Goal: Information Seeking & Learning: Find specific fact

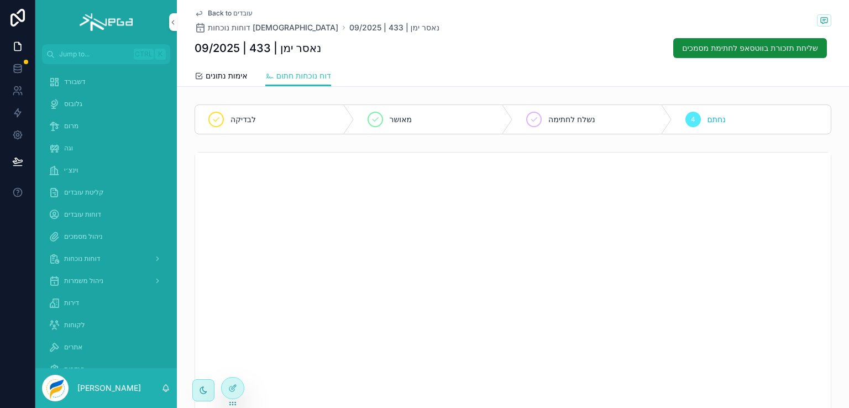
click at [76, 122] on span "מרום" at bounding box center [71, 126] width 14 height 9
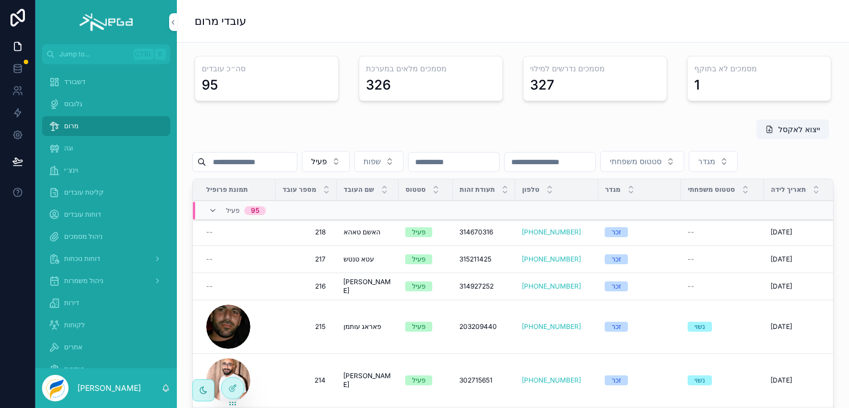
click at [263, 163] on input "scrollable content" at bounding box center [251, 161] width 91 height 15
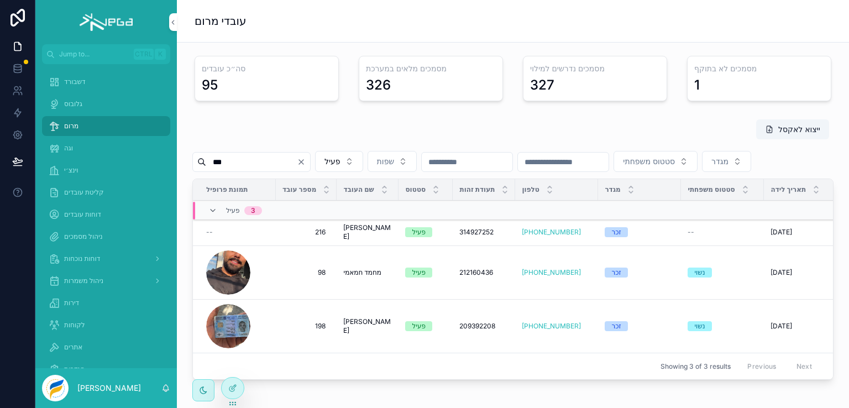
type input "***"
click at [361, 241] on span "אחמד סליימה" at bounding box center [367, 232] width 49 height 18
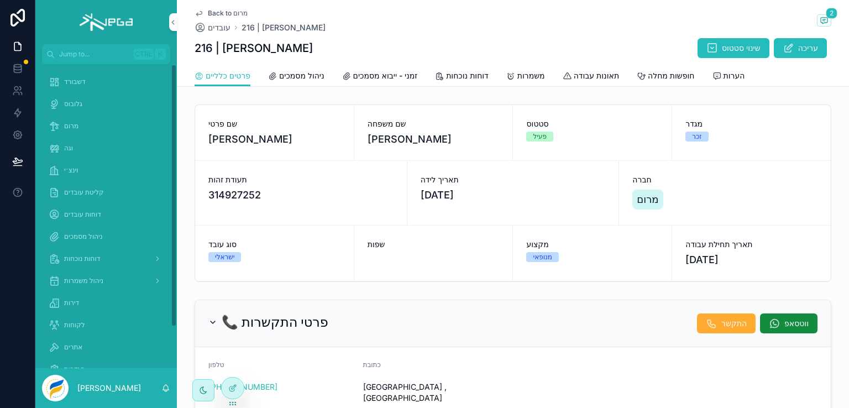
click at [77, 255] on span "דוחות נוכחות" at bounding box center [82, 258] width 36 height 9
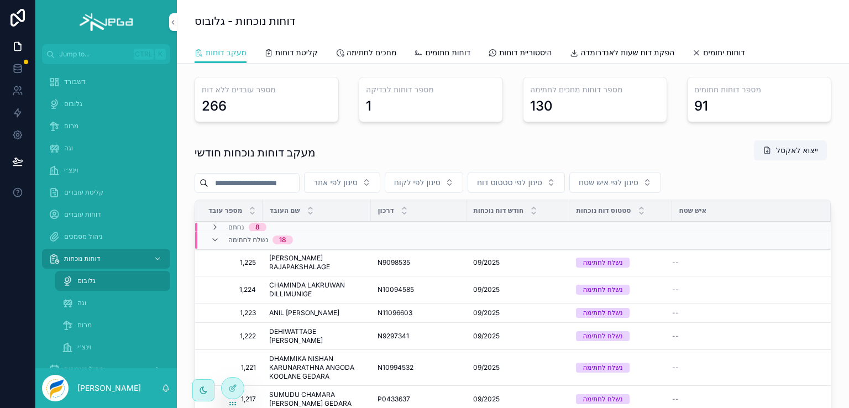
click at [83, 320] on span "מרום" at bounding box center [84, 324] width 14 height 9
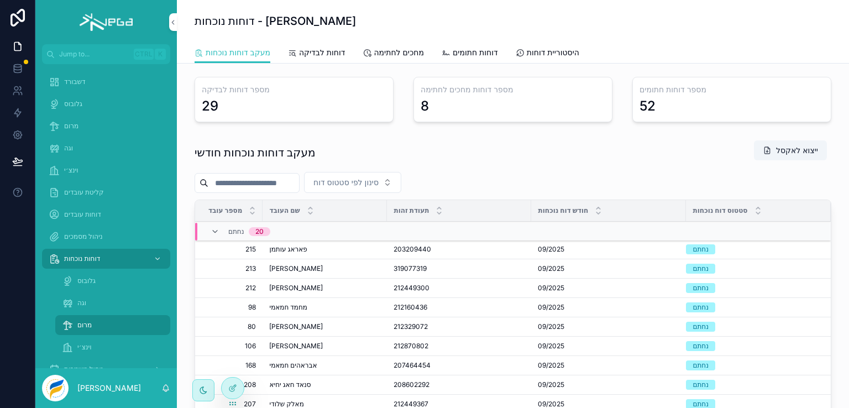
click at [270, 186] on input "scrollable content" at bounding box center [253, 182] width 91 height 15
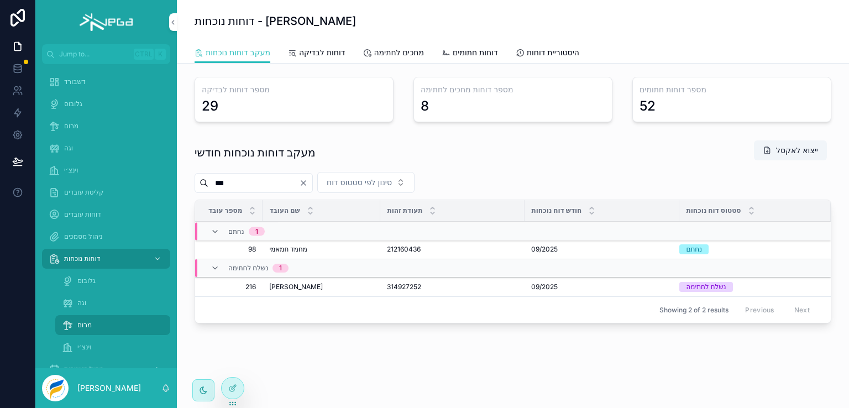
type input "***"
click at [0, 0] on span "פתח דוח" at bounding box center [0, 0] width 0 height 0
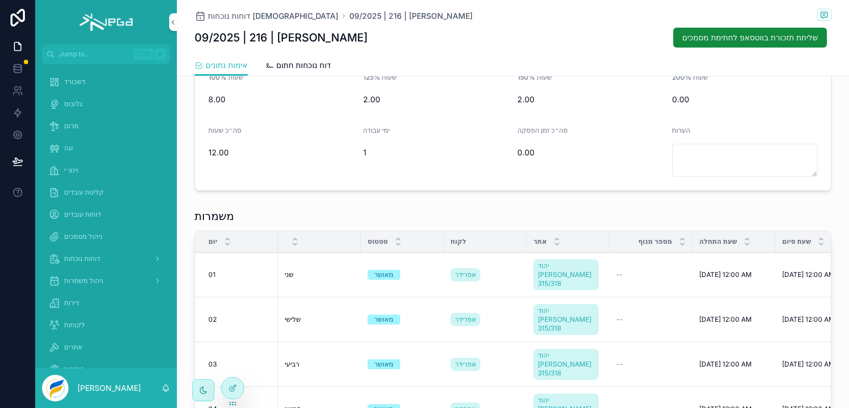
scroll to position [55, 0]
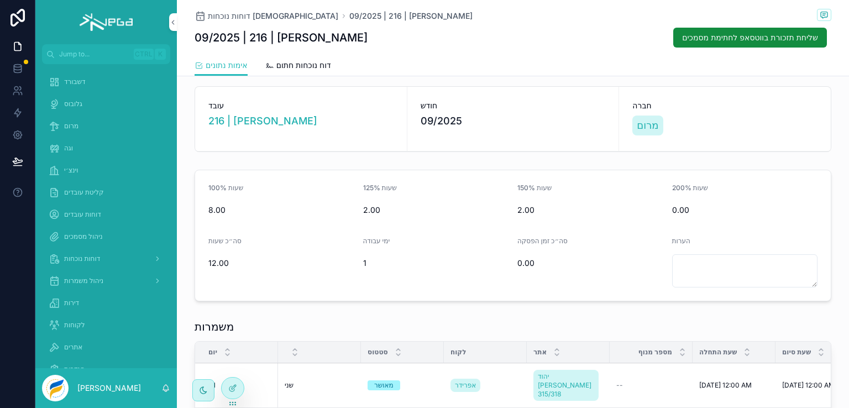
click at [299, 67] on span "דוח נוכחות חתום" at bounding box center [303, 65] width 55 height 11
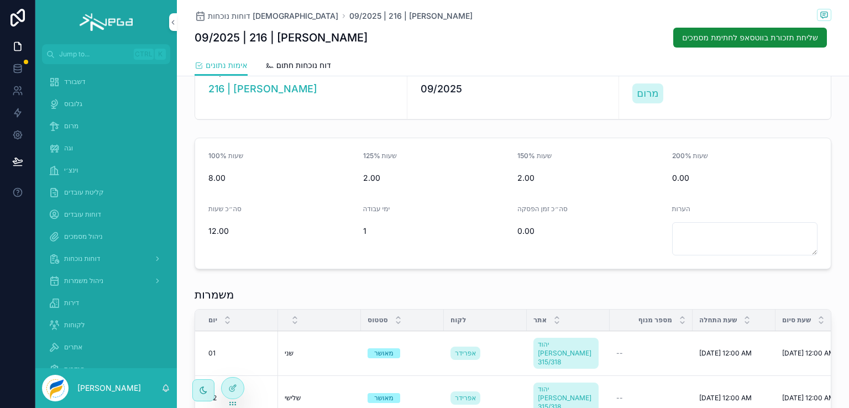
scroll to position [166, 0]
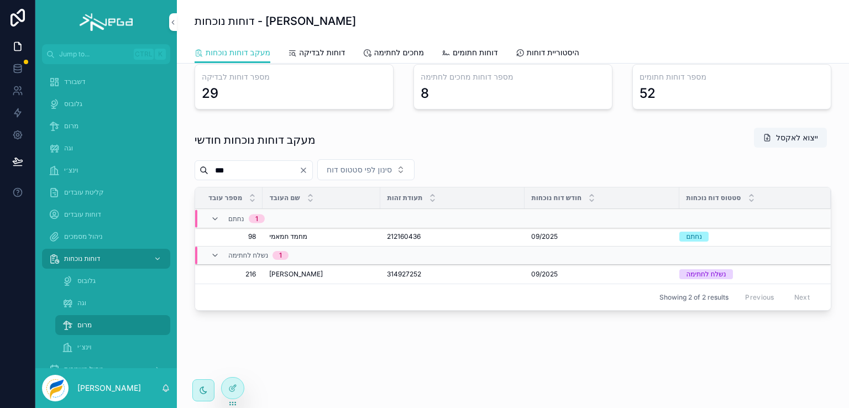
scroll to position [11, 0]
click at [71, 123] on span "מרום" at bounding box center [71, 126] width 14 height 9
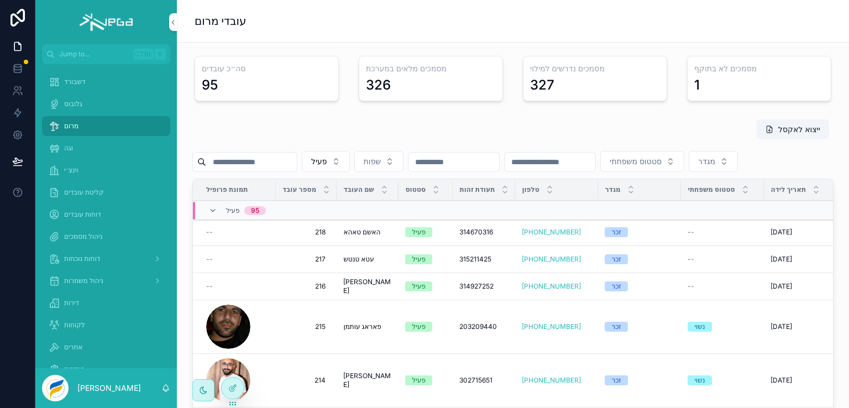
click at [261, 164] on input "scrollable content" at bounding box center [251, 161] width 91 height 15
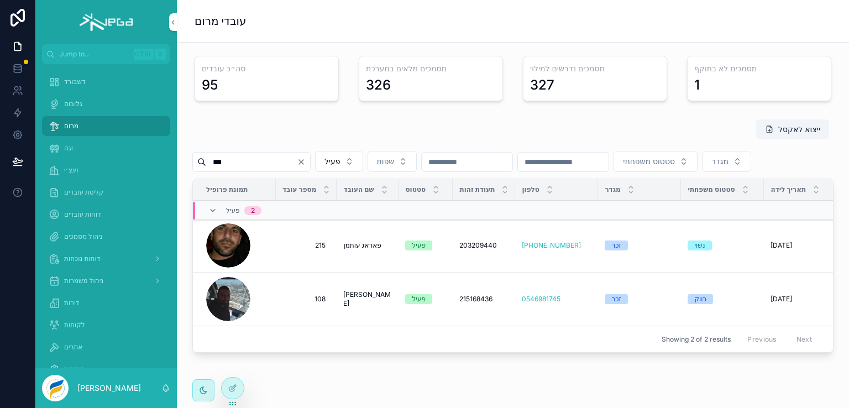
type input "***"
click at [354, 250] on span "פאראג עותמן" at bounding box center [362, 245] width 38 height 9
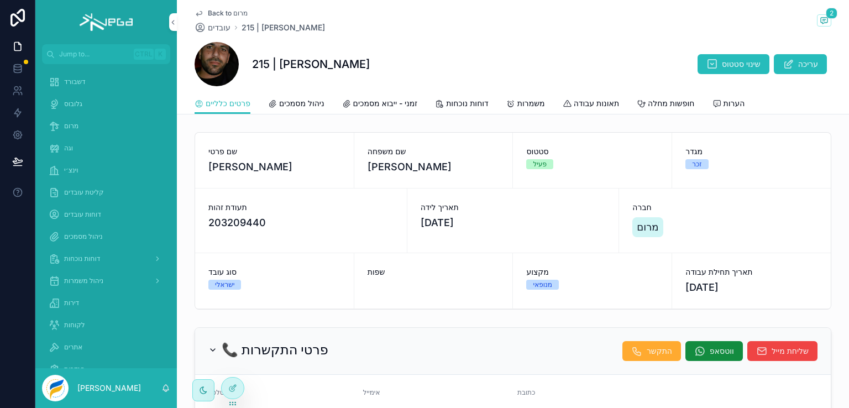
click at [298, 99] on span "ניהול מסמכים" at bounding box center [301, 103] width 45 height 11
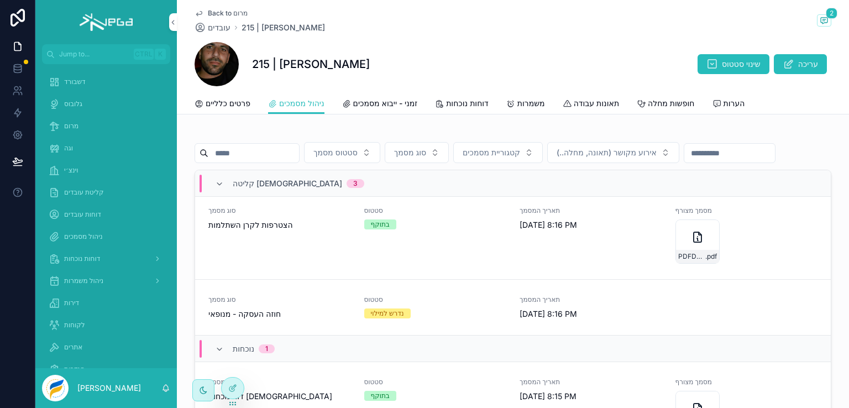
scroll to position [63, 0]
click at [605, 303] on span "תאריך המסמך" at bounding box center [590, 298] width 143 height 9
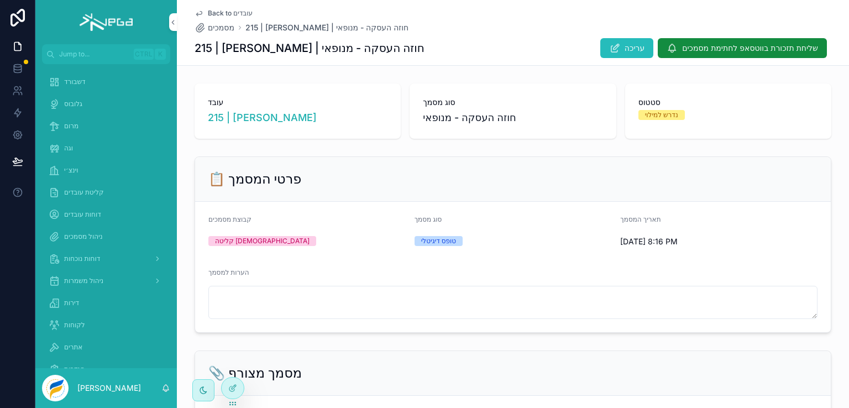
click at [208, 11] on span "Back to עובדים" at bounding box center [230, 13] width 45 height 9
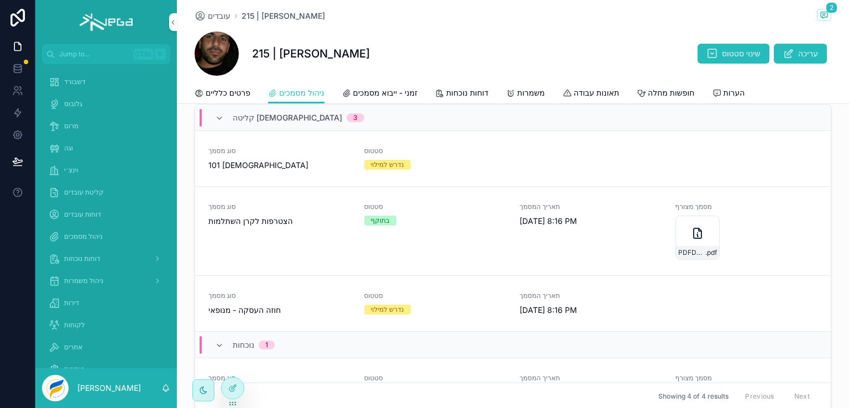
click at [665, 171] on div "סוג מסמך 101 ישראלים סטטוס נדרש למילוי" at bounding box center [512, 158] width 609 height 24
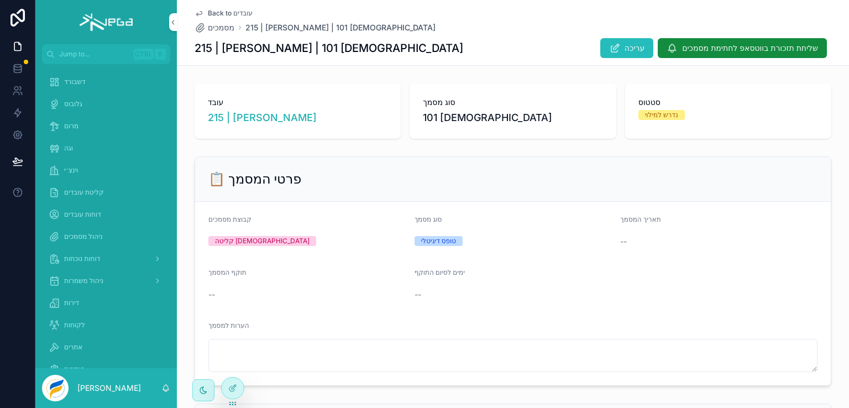
click at [194, 13] on icon "scrollable content" at bounding box center [198, 13] width 9 height 9
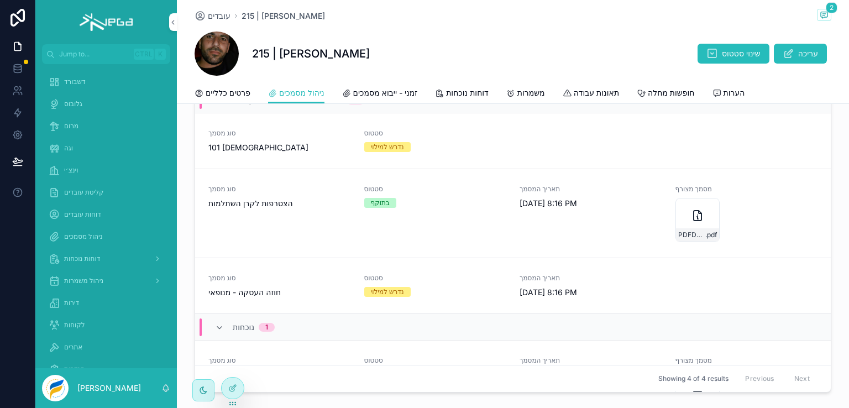
scroll to position [221, 0]
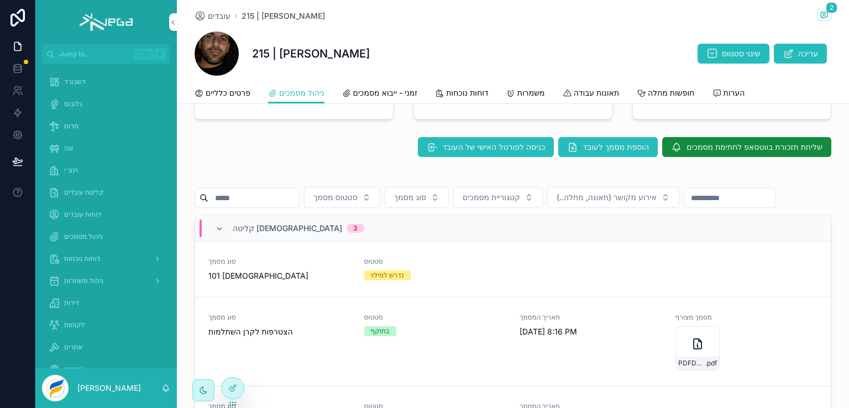
click at [86, 257] on span "דוחות נוכחות" at bounding box center [82, 258] width 36 height 9
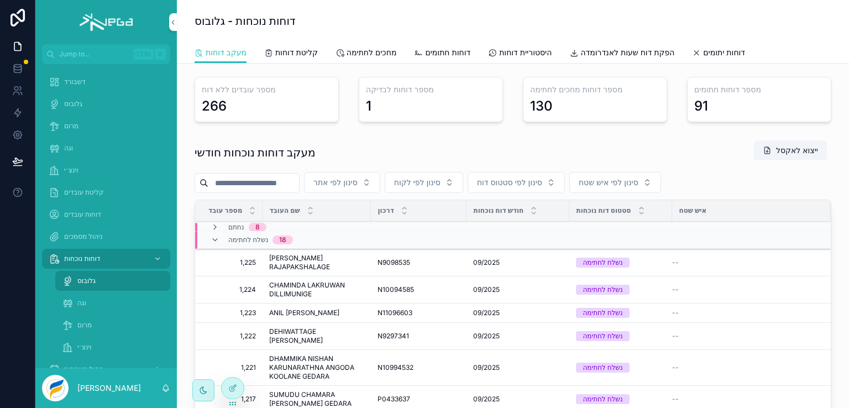
click at [250, 184] on input "scrollable content" at bounding box center [253, 182] width 91 height 15
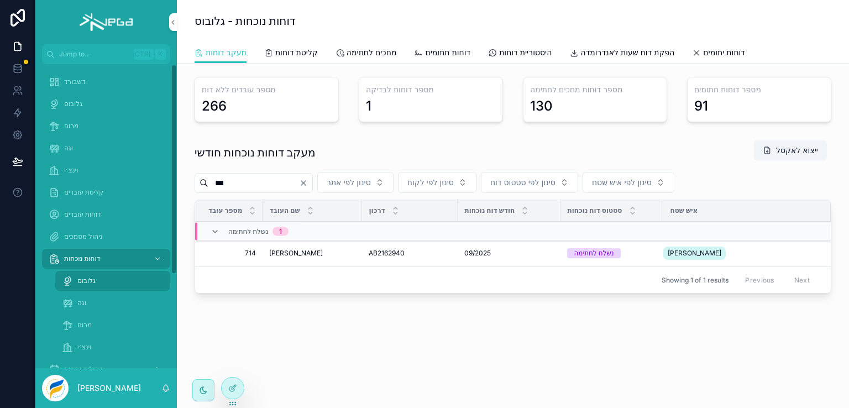
type input "***"
click at [78, 299] on span "וגה" at bounding box center [81, 302] width 9 height 9
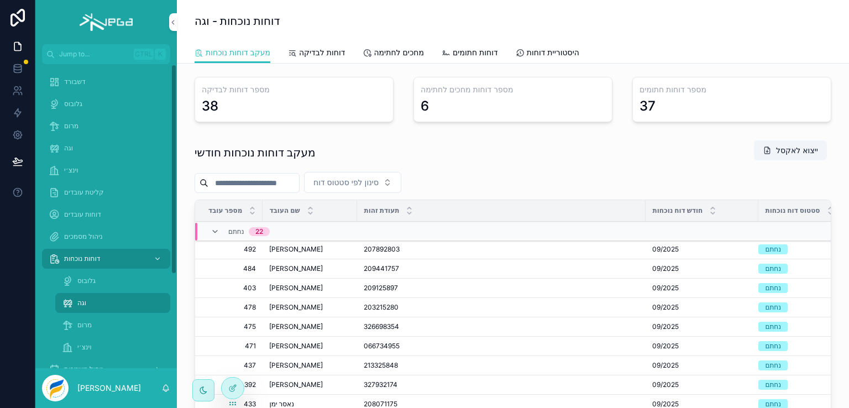
click at [238, 178] on input "scrollable content" at bounding box center [253, 182] width 91 height 15
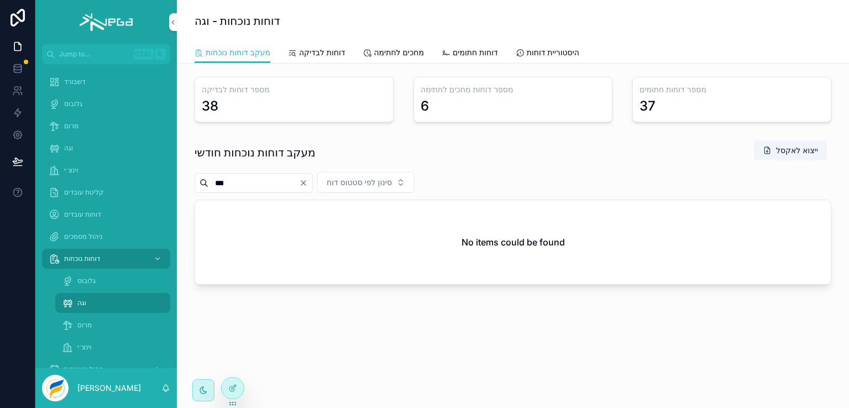
click at [223, 176] on input "***" at bounding box center [253, 182] width 91 height 15
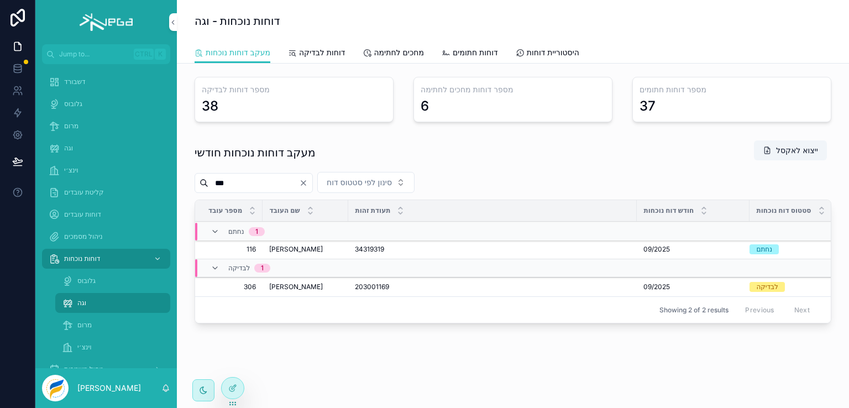
type input "***"
click at [0, 0] on span "פתח דוח" at bounding box center [0, 0] width 0 height 0
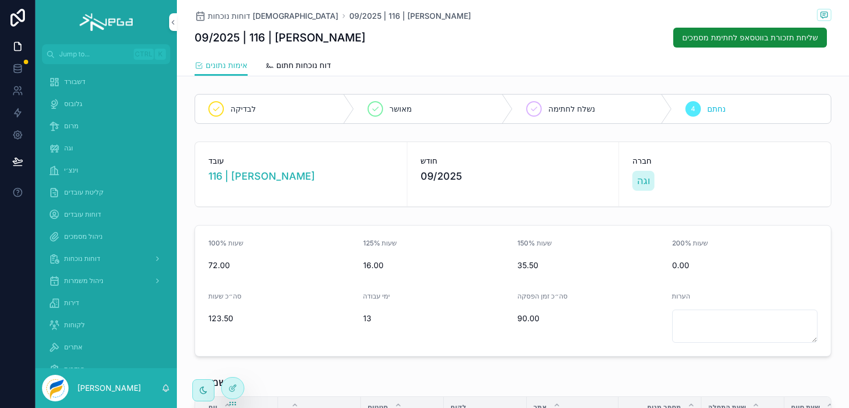
click at [286, 65] on span "דוח נוכחות חתום" at bounding box center [303, 65] width 55 height 11
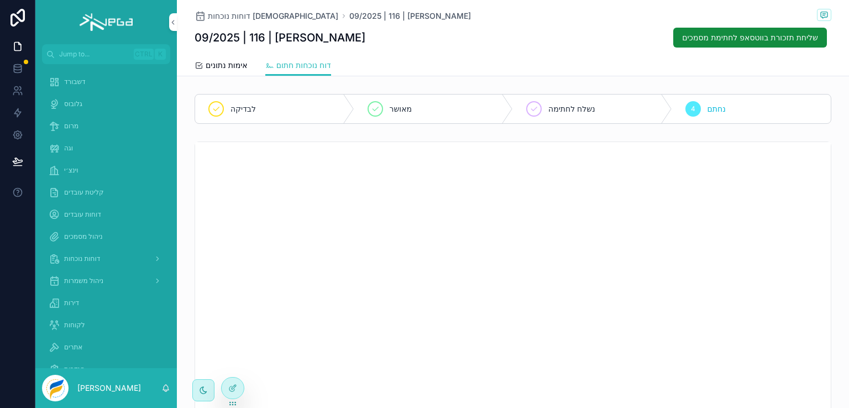
click at [220, 66] on span "אימות נתונים" at bounding box center [227, 65] width 42 height 11
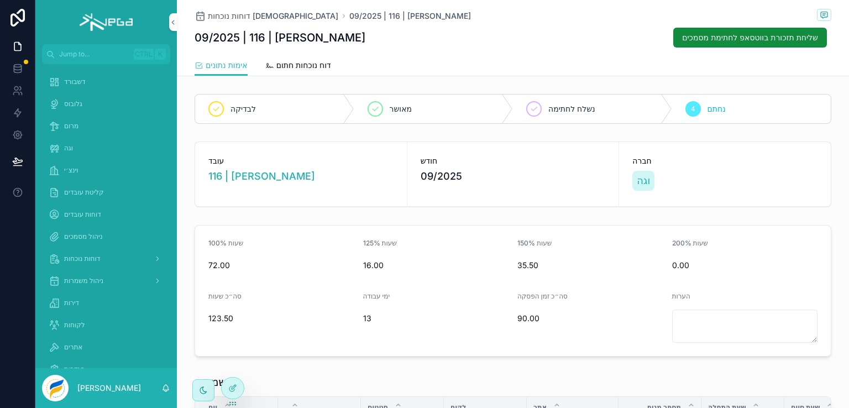
drag, startPoint x: 268, startPoint y: 35, endPoint x: 345, endPoint y: 42, distance: 77.7
click at [345, 42] on h1 "09/2025 | 116 | מגדי עבד אל נבי" at bounding box center [279, 37] width 171 height 15
copy h1 "מגדי עבד אל נבי"
click at [298, 65] on span "דוח נוכחות חתום" at bounding box center [303, 65] width 55 height 11
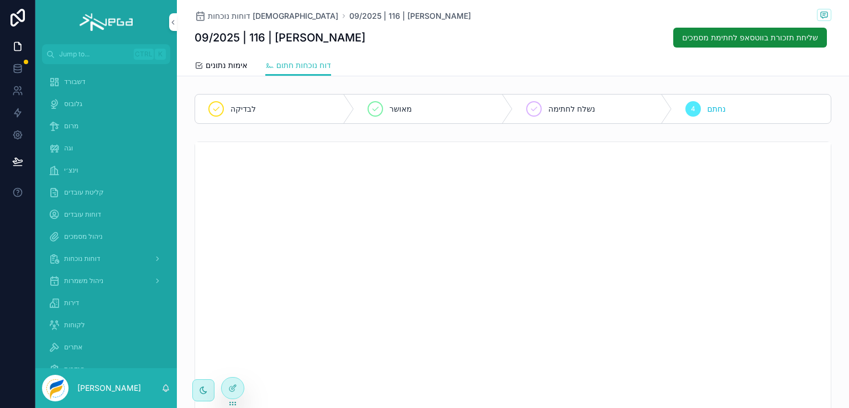
click at [228, 67] on span "אימות נתונים" at bounding box center [227, 65] width 42 height 11
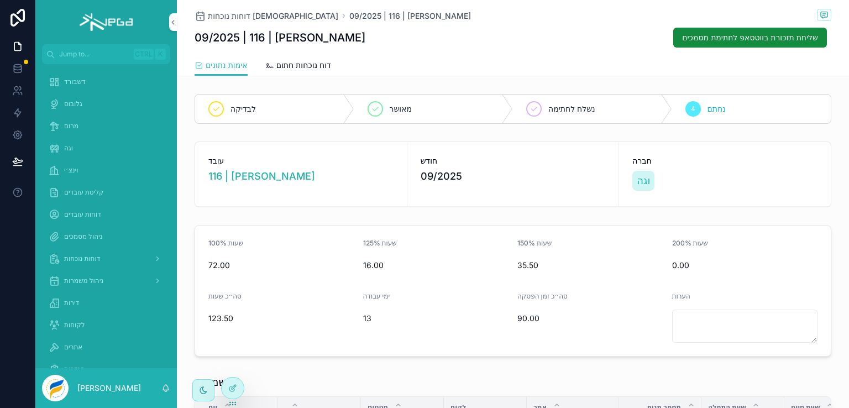
click at [302, 65] on span "דוח נוכחות חתום" at bounding box center [303, 65] width 55 height 11
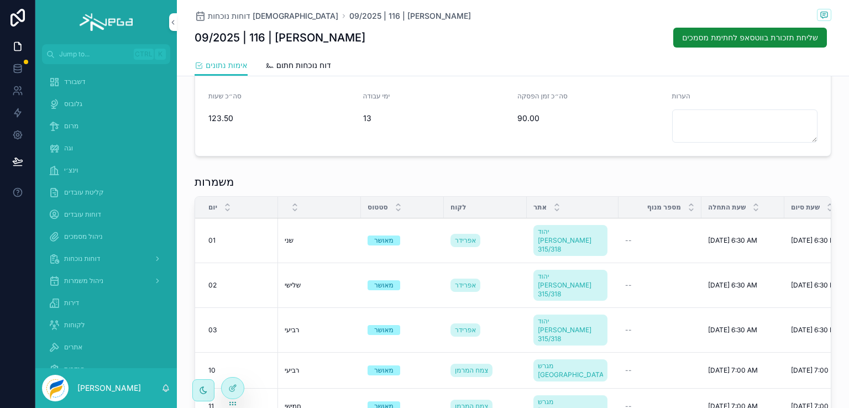
scroll to position [55, 0]
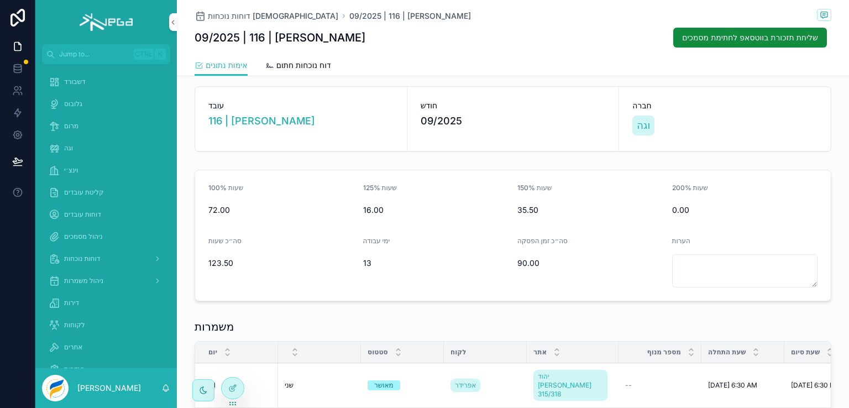
click at [83, 250] on div "דוחות נוכחות" at bounding box center [106, 259] width 115 height 18
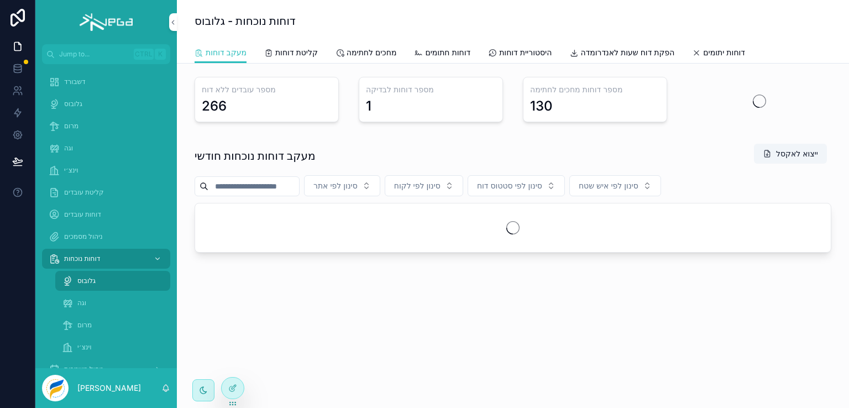
click at [80, 302] on span "וגה" at bounding box center [81, 302] width 9 height 9
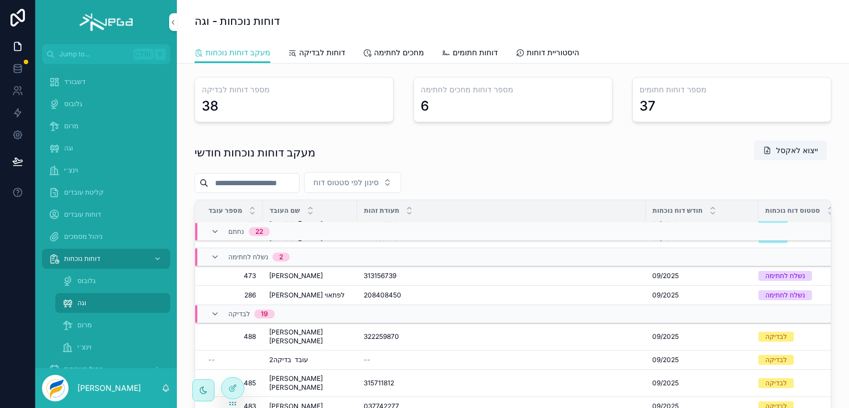
scroll to position [459, 0]
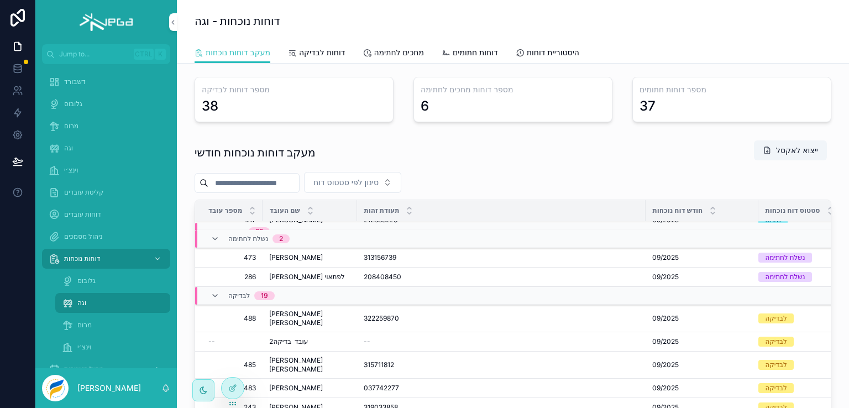
click at [0, 0] on span "פתח דוח" at bounding box center [0, 0] width 0 height 0
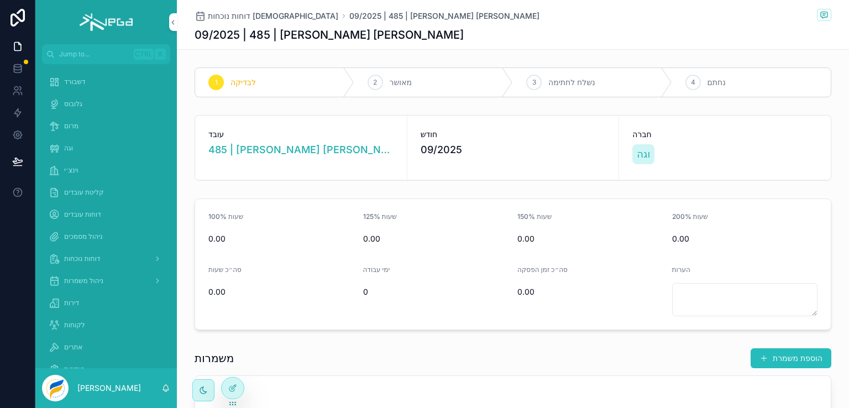
click at [81, 257] on span "דוחות נוכחות" at bounding box center [82, 258] width 36 height 9
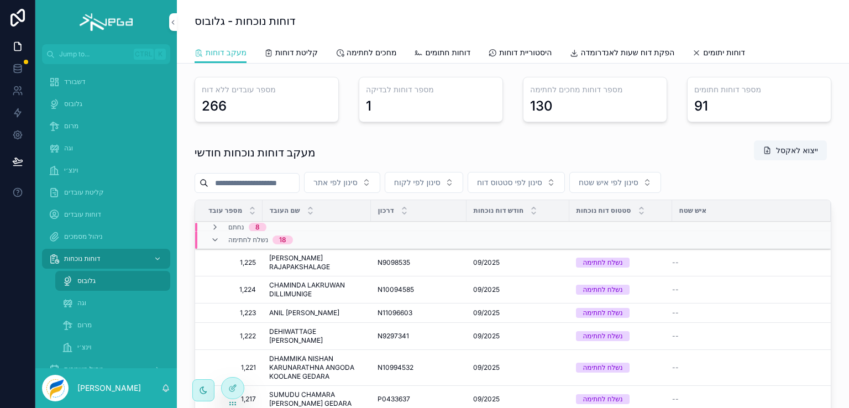
click at [256, 180] on input "scrollable content" at bounding box center [253, 182] width 91 height 15
paste input "**********"
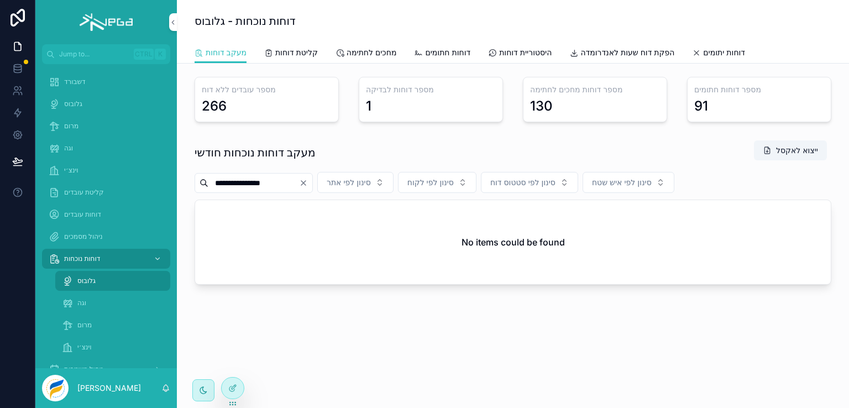
type input "**********"
click at [308, 182] on icon "Clear" at bounding box center [303, 182] width 9 height 9
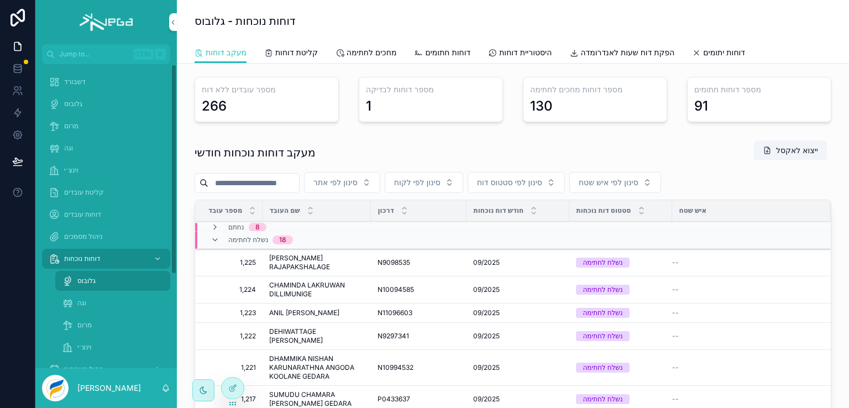
click at [80, 300] on span "וגה" at bounding box center [81, 302] width 9 height 9
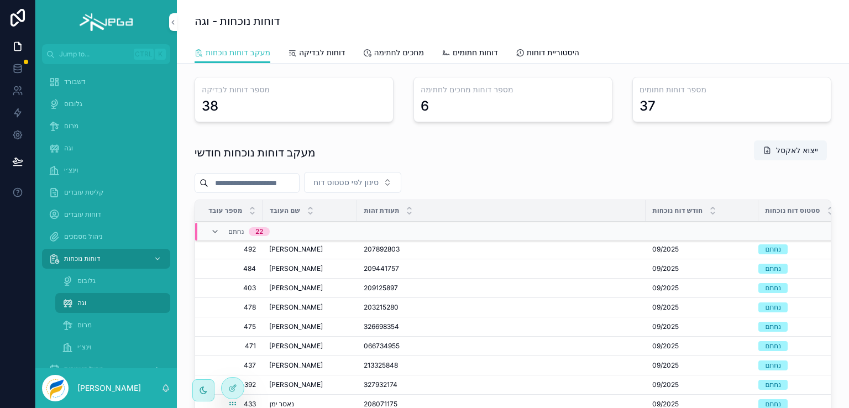
click at [250, 184] on input "scrollable content" at bounding box center [253, 182] width 91 height 15
paste input "**********"
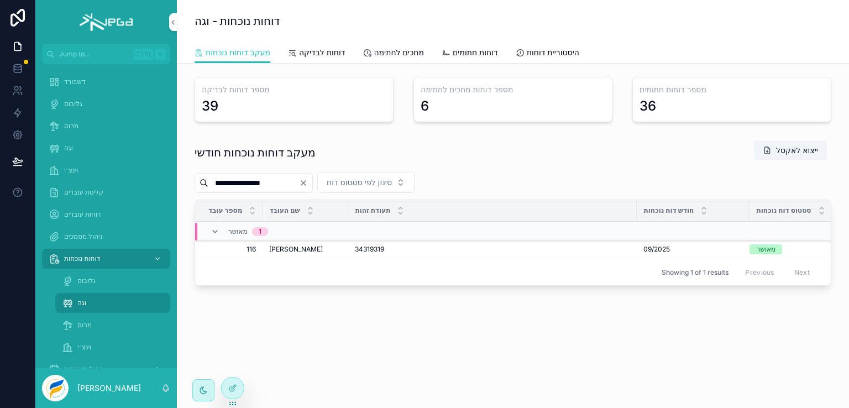
type input "**********"
click at [0, 0] on button "פתח דוח" at bounding box center [0, 0] width 0 height 0
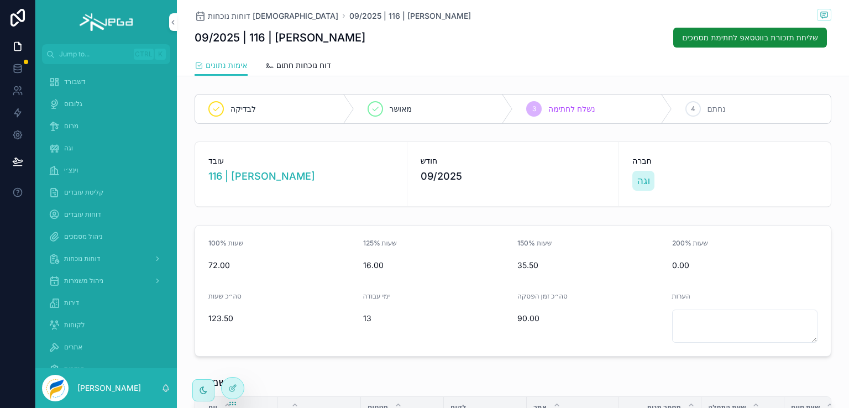
click at [310, 64] on span "דוח נוכחות חתום" at bounding box center [303, 65] width 55 height 11
click at [76, 258] on span "דוחות נוכחות" at bounding box center [82, 258] width 36 height 9
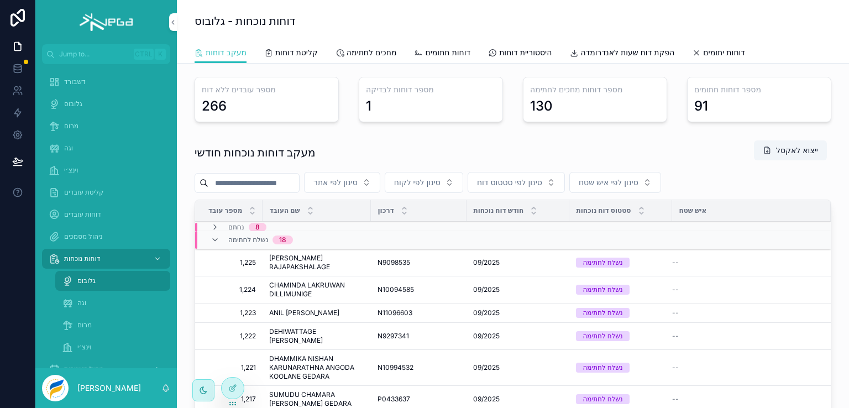
click at [87, 323] on span "מרום" at bounding box center [84, 324] width 14 height 9
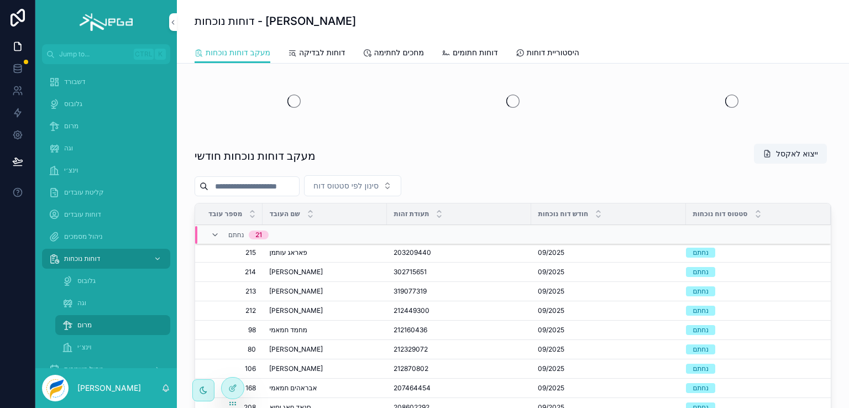
click at [0, 0] on span "פתח דוח" at bounding box center [0, 0] width 0 height 0
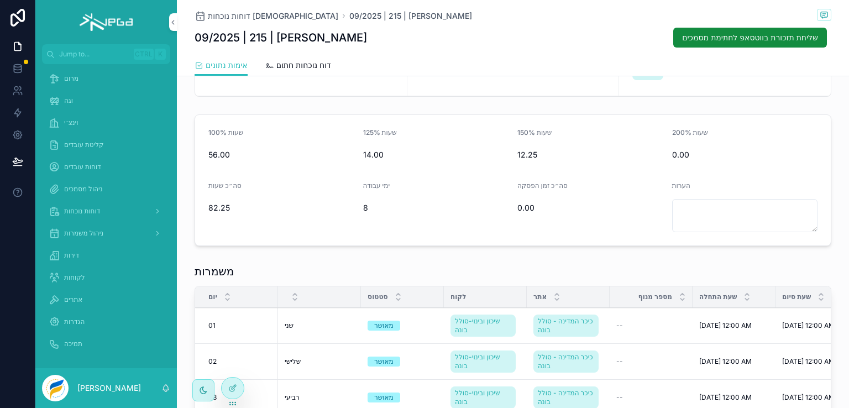
scroll to position [55, 0]
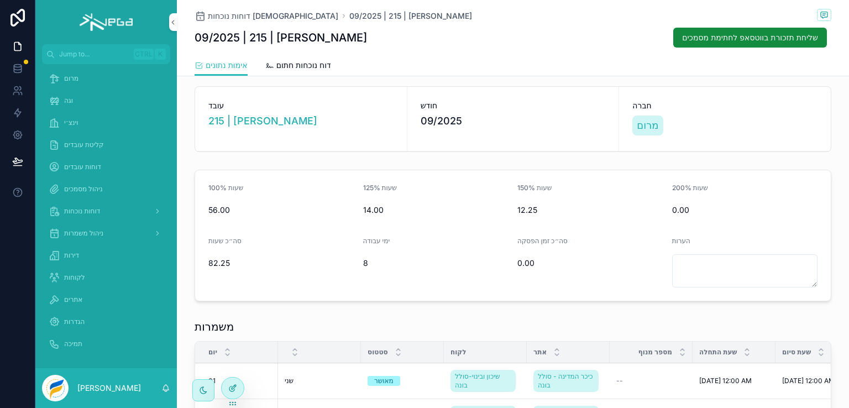
click at [233, 387] on icon at bounding box center [233, 386] width 4 height 4
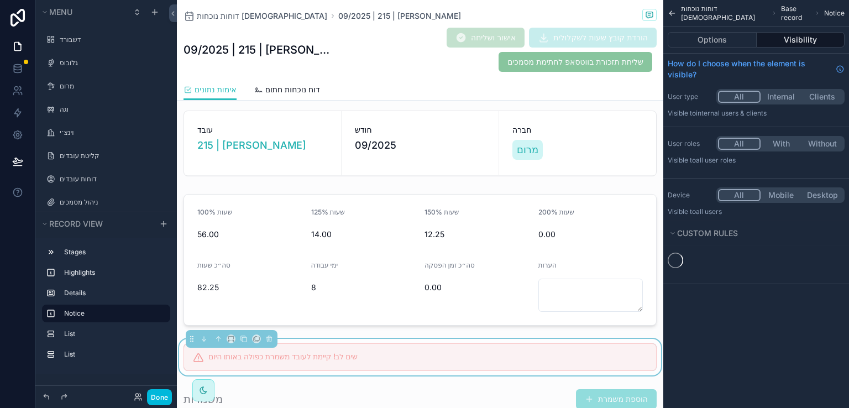
scroll to position [703, 0]
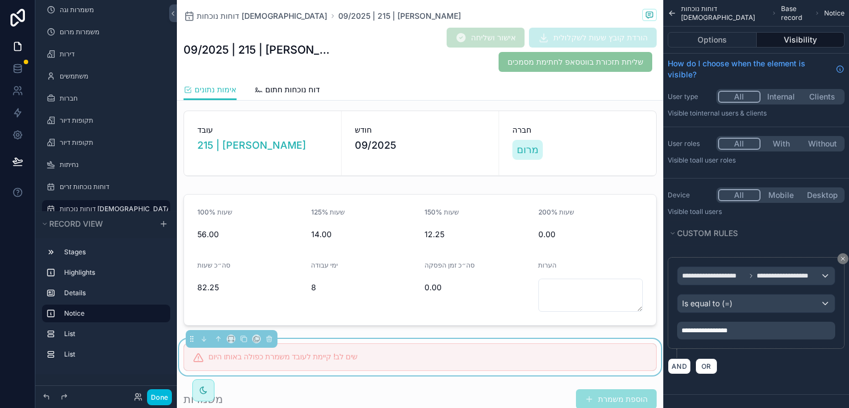
click at [778, 140] on button "With" at bounding box center [780, 144] width 41 height 12
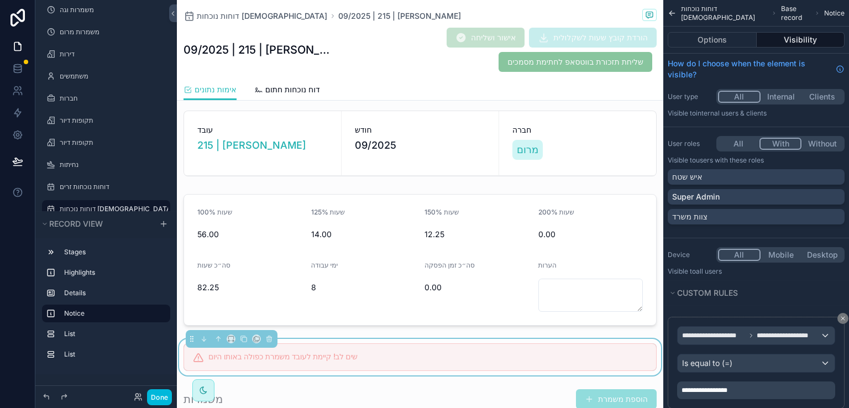
click at [736, 140] on button "All" at bounding box center [738, 144] width 41 height 12
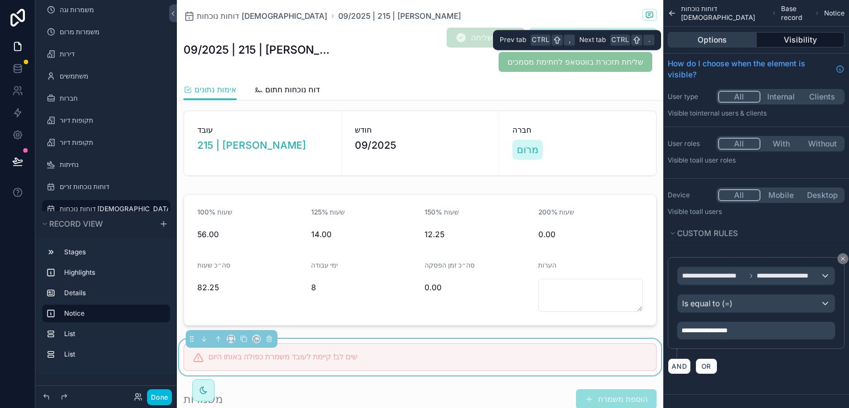
click at [694, 43] on button "Options" at bounding box center [711, 39] width 89 height 15
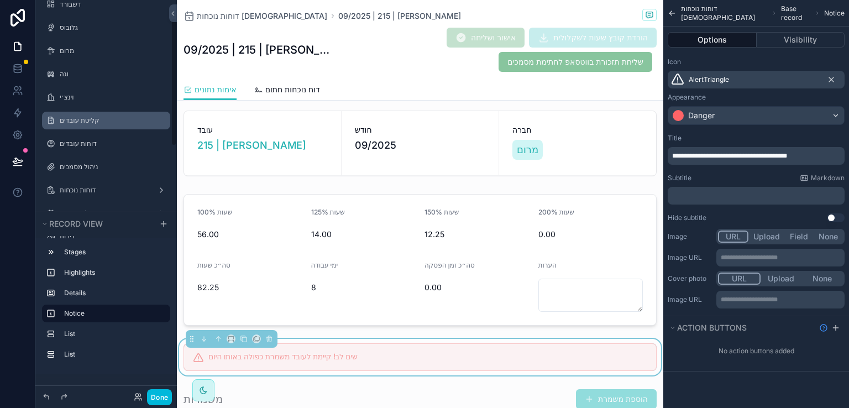
scroll to position [55, 0]
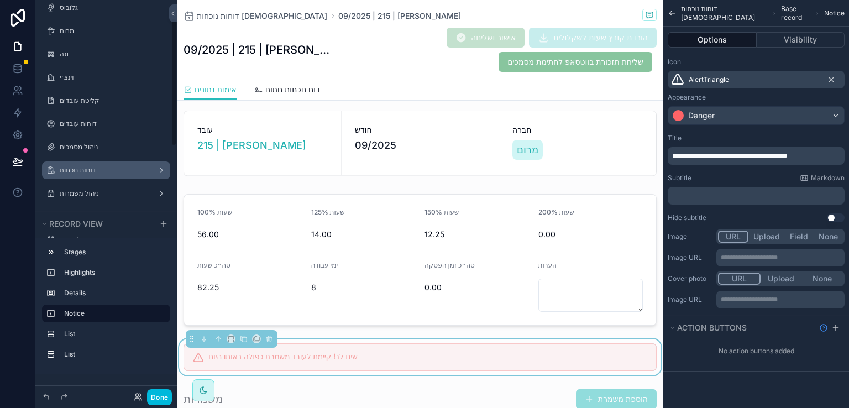
click at [86, 173] on label "דוחות נוכחות" at bounding box center [104, 170] width 88 height 9
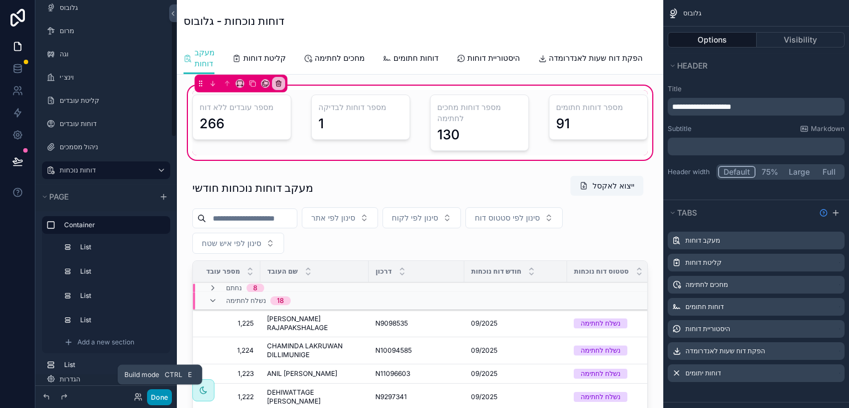
click at [154, 399] on button "Done" at bounding box center [159, 397] width 25 height 16
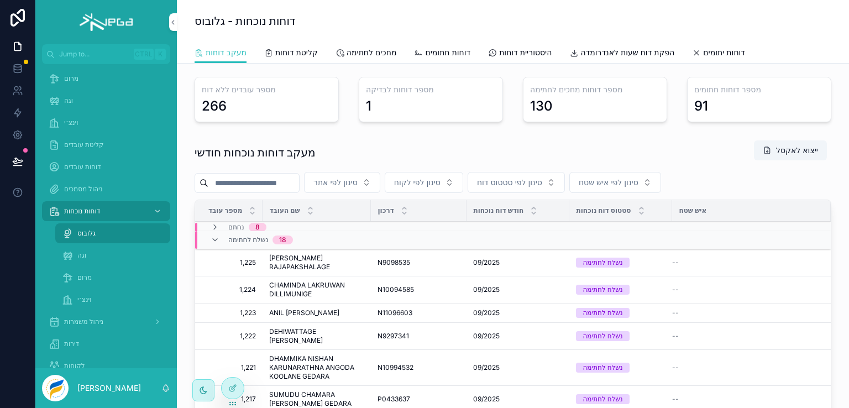
click at [82, 256] on span "וגה" at bounding box center [81, 255] width 9 height 9
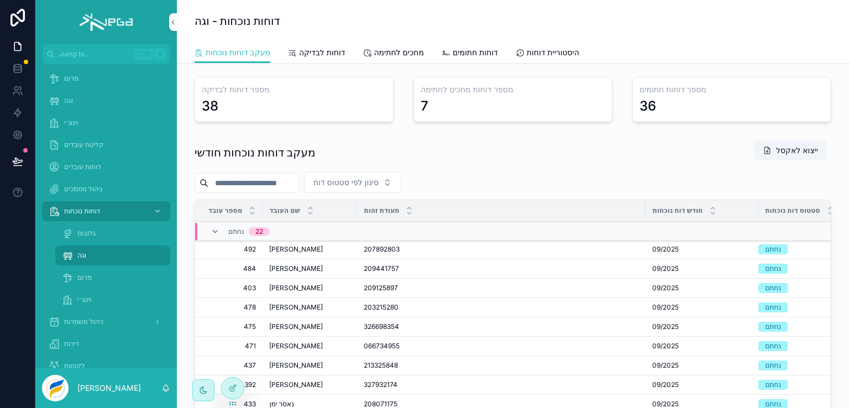
drag, startPoint x: 252, startPoint y: 186, endPoint x: 252, endPoint y: 177, distance: 8.3
click at [252, 186] on input "scrollable content" at bounding box center [253, 182] width 91 height 15
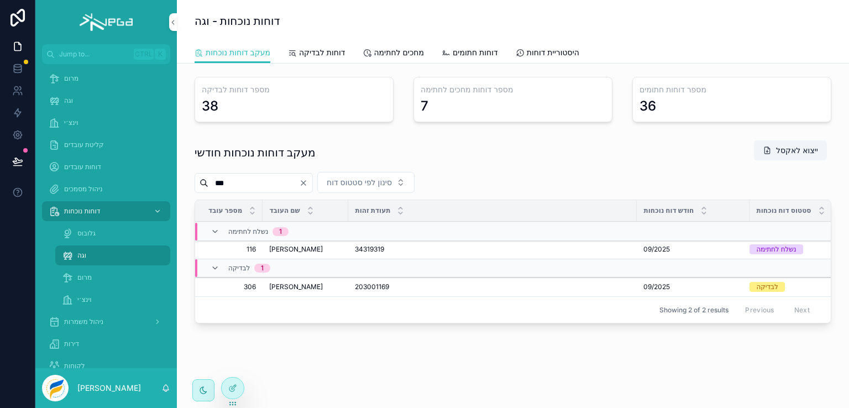
type input "***"
click at [0, 0] on span "פתח דוח" at bounding box center [0, 0] width 0 height 0
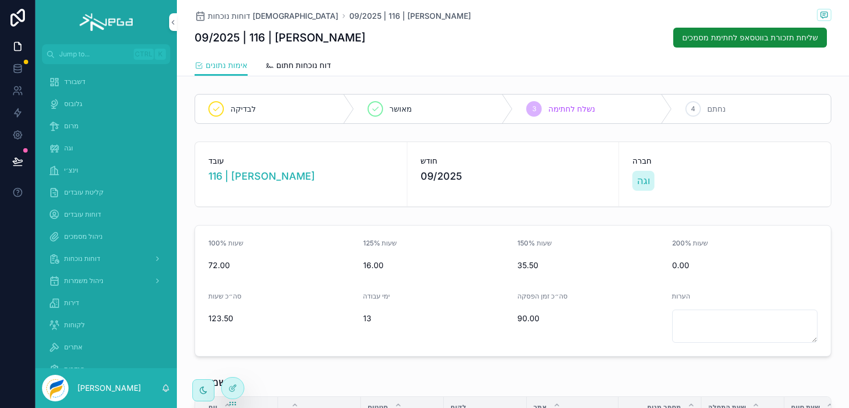
click at [309, 65] on span "דוח נוכחות חתום" at bounding box center [303, 65] width 55 height 11
click at [65, 145] on span "וגה" at bounding box center [68, 148] width 9 height 9
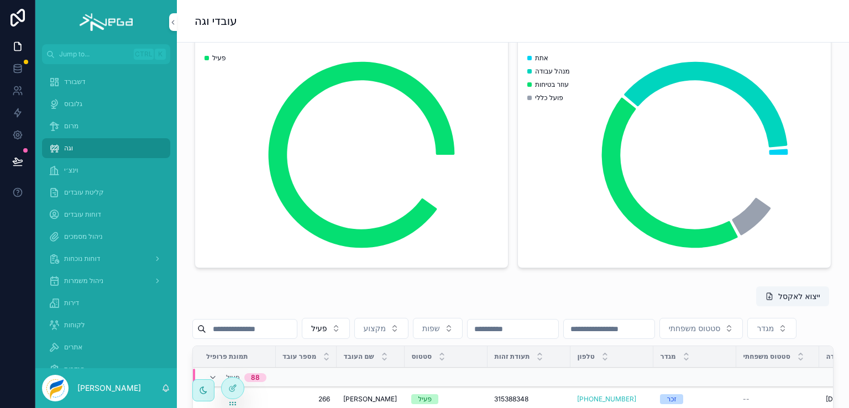
scroll to position [166, 0]
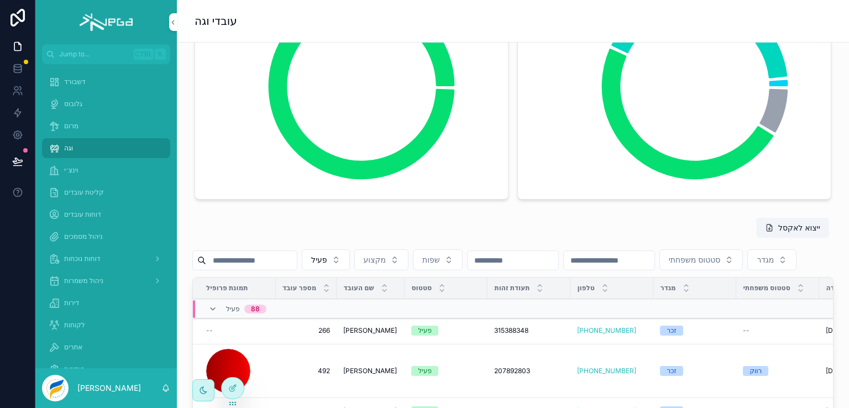
click at [251, 259] on input "scrollable content" at bounding box center [251, 259] width 91 height 15
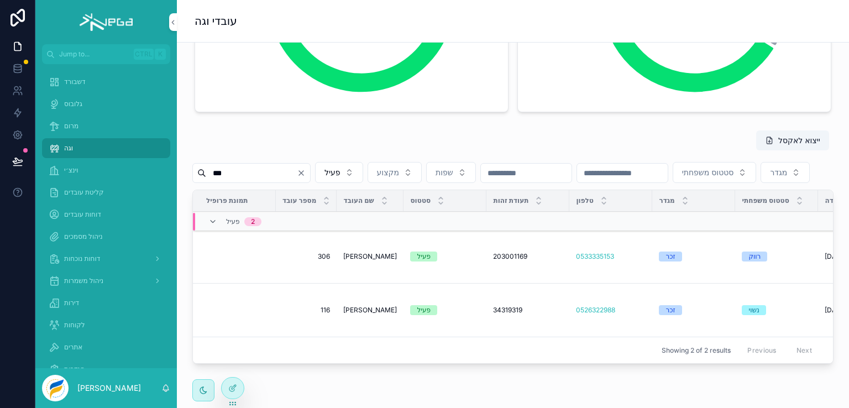
scroll to position [276, 0]
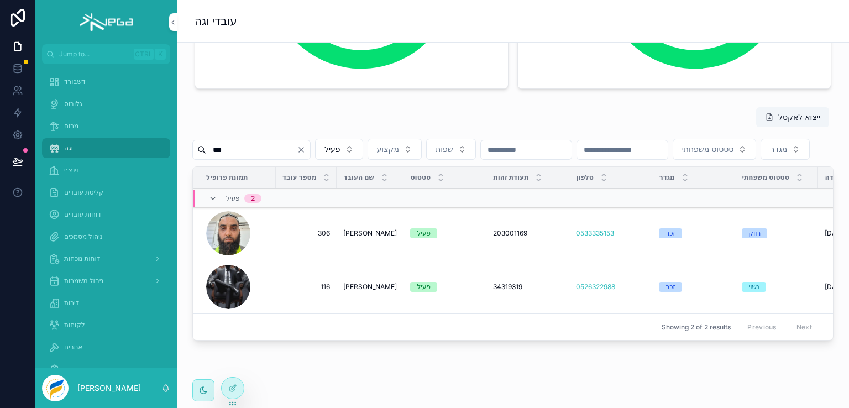
type input "***"
click at [356, 291] on span "מגדי עבד אל נבי" at bounding box center [370, 286] width 54 height 9
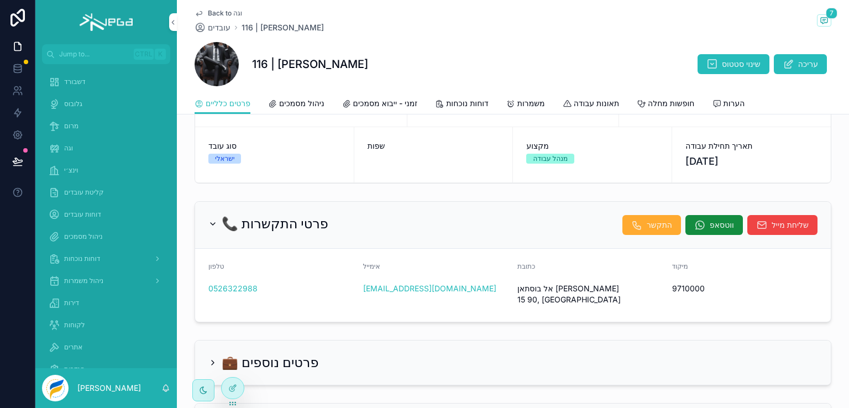
scroll to position [119, 0]
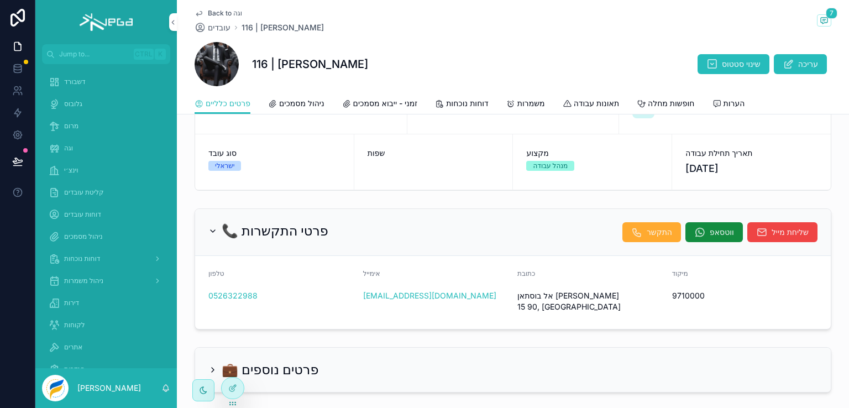
click at [314, 100] on span "ניהול מסמכים" at bounding box center [301, 103] width 45 height 11
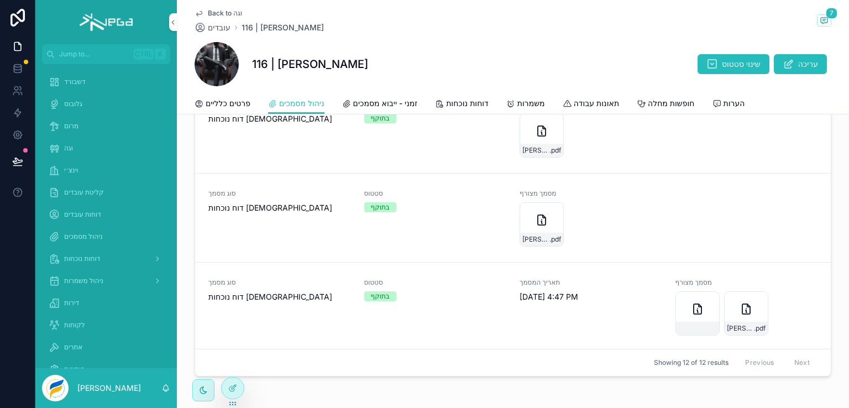
scroll to position [387, 0]
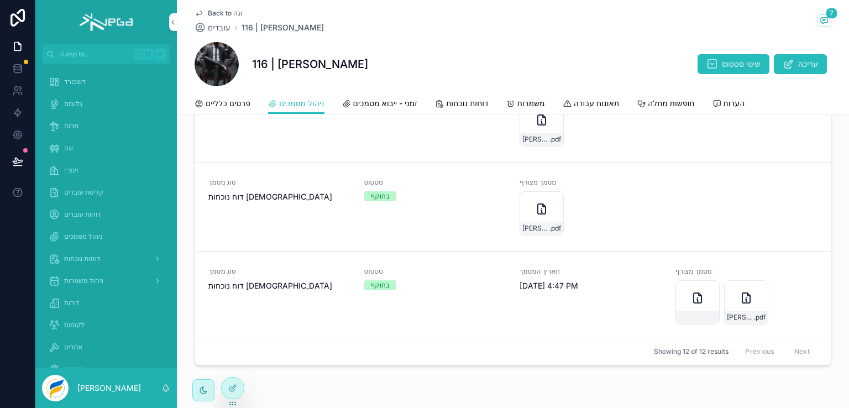
click at [89, 255] on span "דוחות נוכחות" at bounding box center [82, 258] width 36 height 9
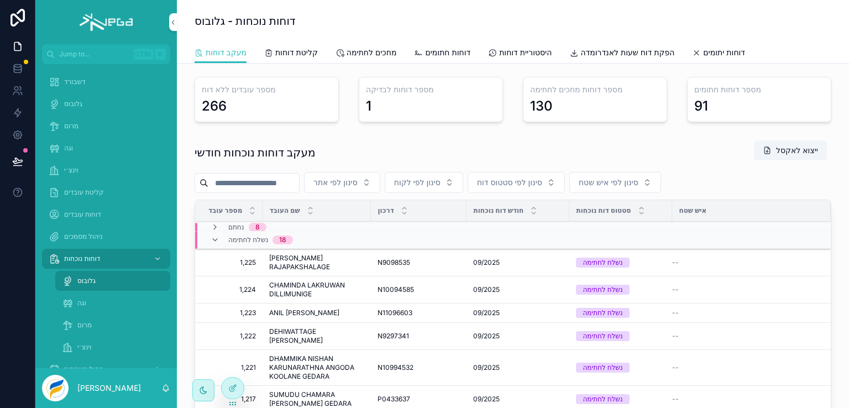
click at [82, 306] on span "וגה" at bounding box center [81, 302] width 9 height 9
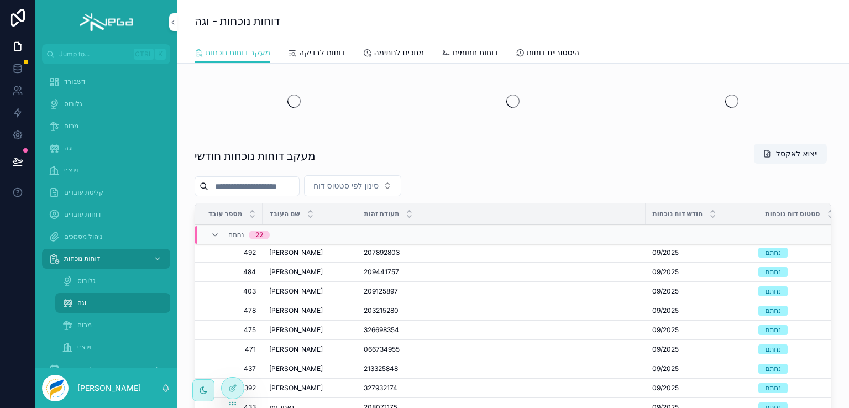
click at [256, 182] on input "scrollable content" at bounding box center [253, 185] width 91 height 15
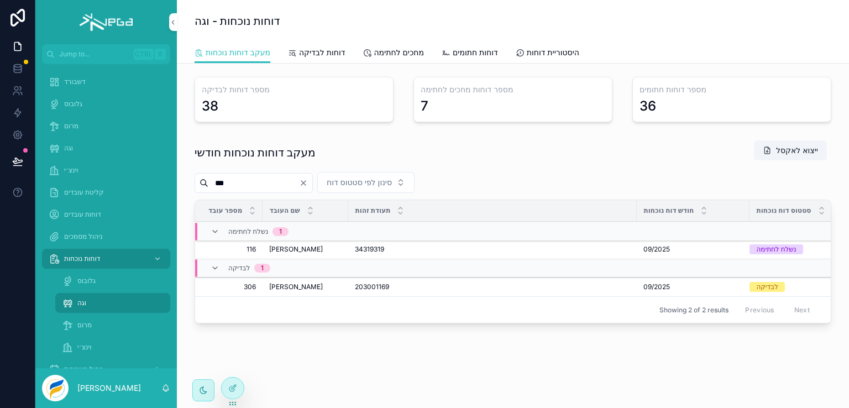
type input "***"
click at [296, 249] on span "מגדי עבד אל נבי" at bounding box center [296, 249] width 54 height 9
click at [0, 0] on span "פתח דוח" at bounding box center [0, 0] width 0 height 0
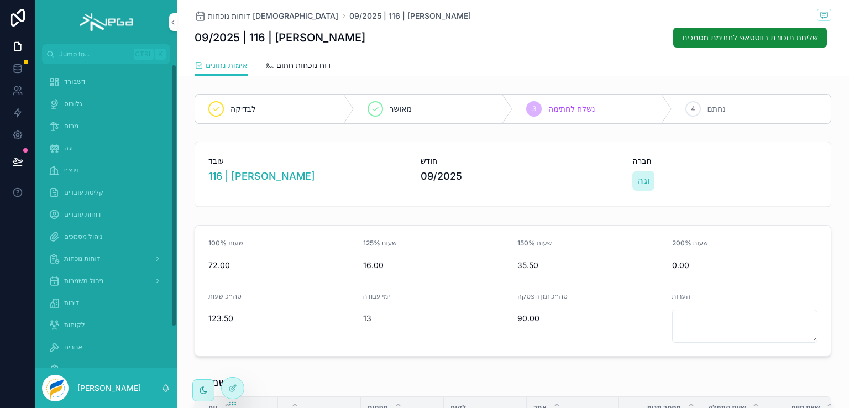
click at [67, 147] on span "וגה" at bounding box center [68, 148] width 9 height 9
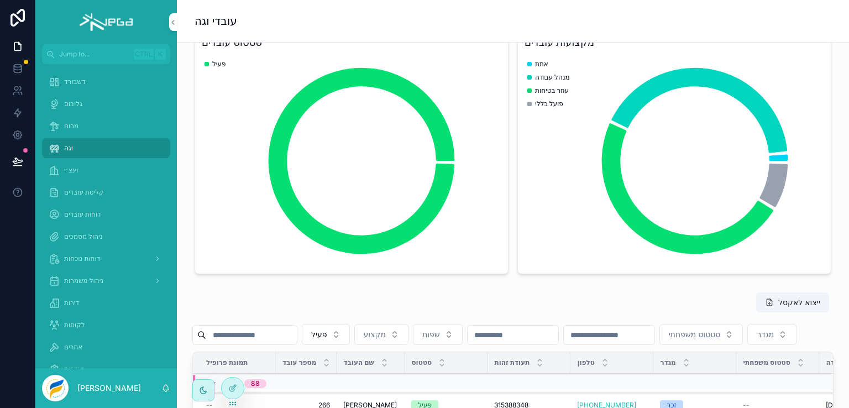
scroll to position [110, 0]
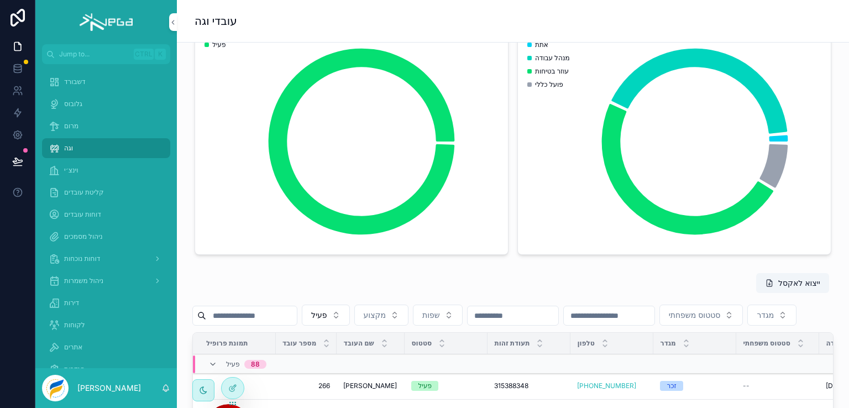
click at [251, 314] on input "scrollable content" at bounding box center [251, 315] width 91 height 15
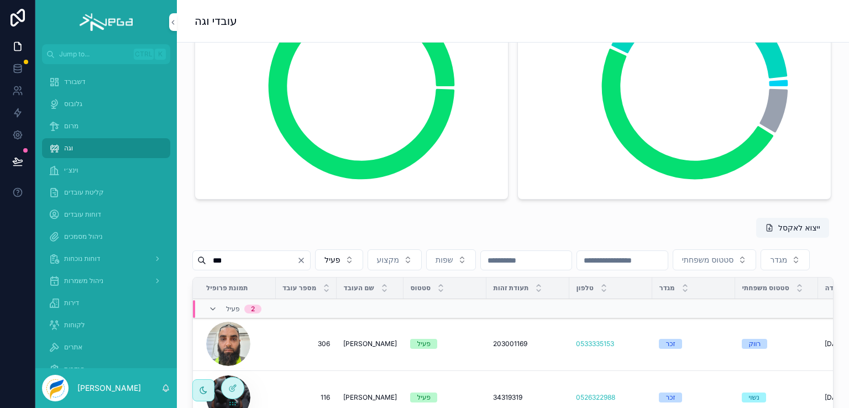
scroll to position [221, 0]
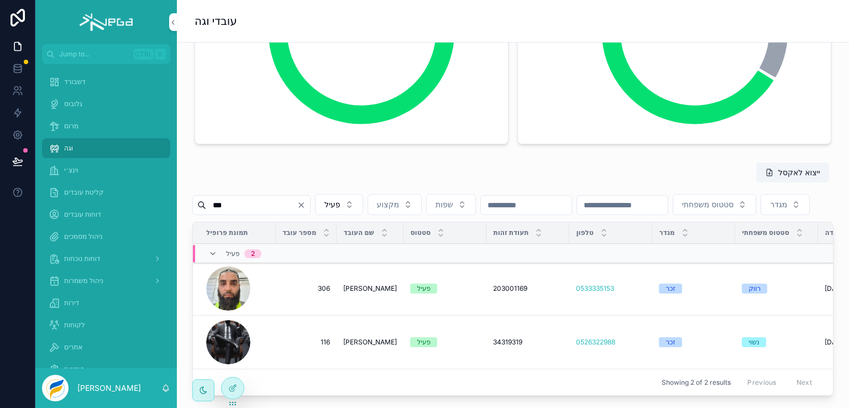
type input "***"
click at [748, 347] on div "נשוי" at bounding box center [753, 342] width 10 height 10
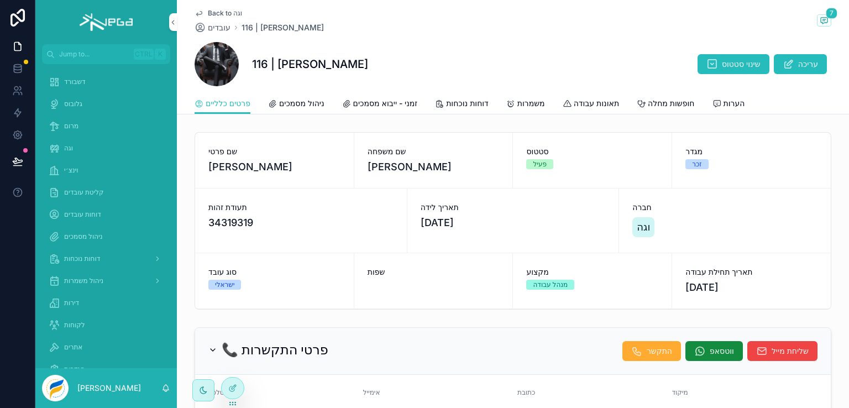
click at [459, 104] on span "דוחות נוכחות" at bounding box center [467, 103] width 43 height 11
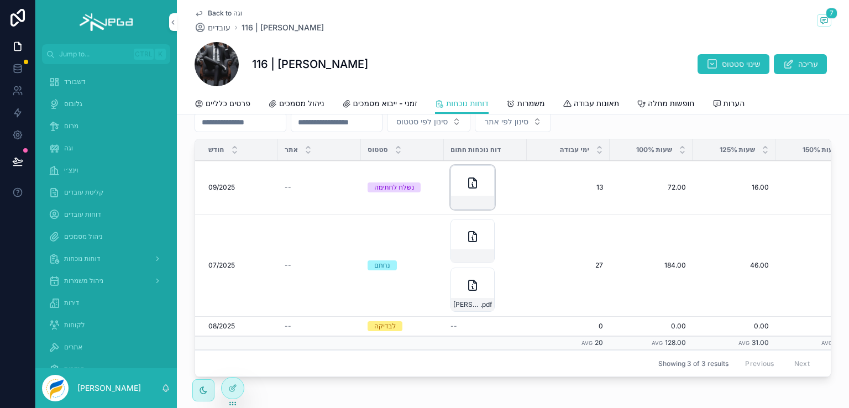
click at [466, 182] on icon "scrollable content" at bounding box center [472, 182] width 13 height 13
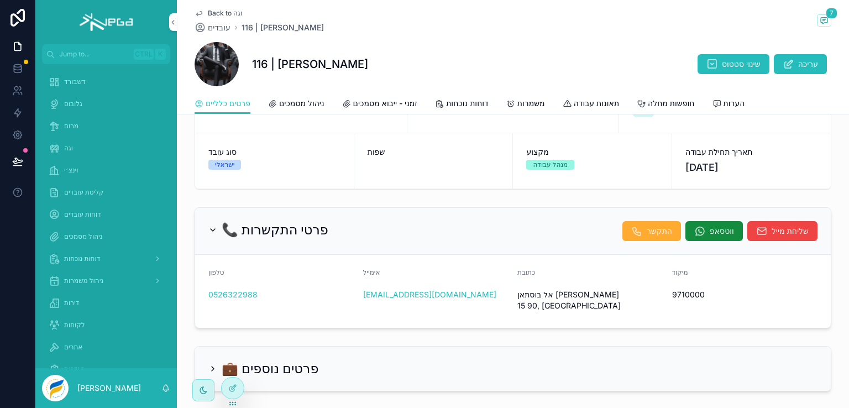
scroll to position [119, 0]
click at [462, 107] on span "דוחות נוכחות" at bounding box center [467, 103] width 43 height 11
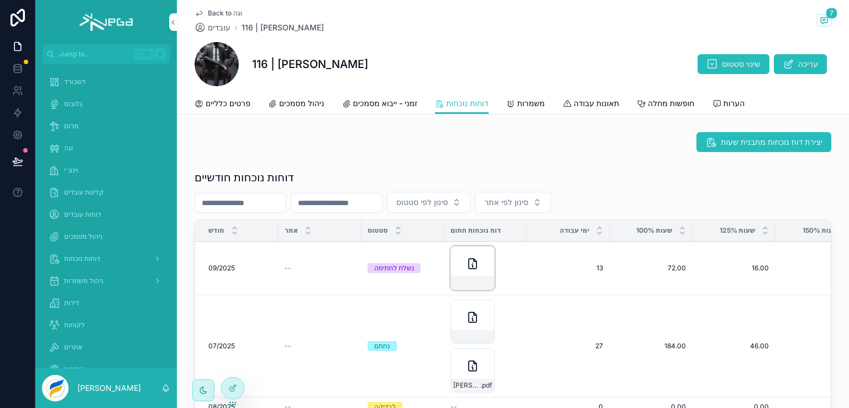
click at [472, 266] on icon "scrollable content" at bounding box center [472, 264] width 8 height 10
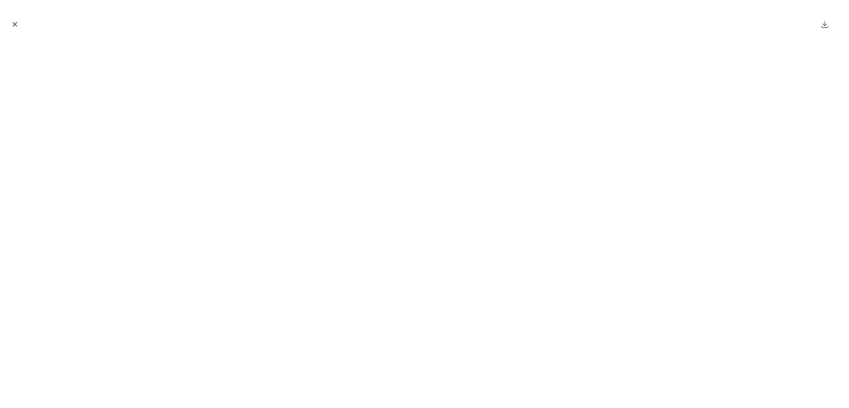
click at [16, 24] on icon "Close modal" at bounding box center [15, 24] width 8 height 8
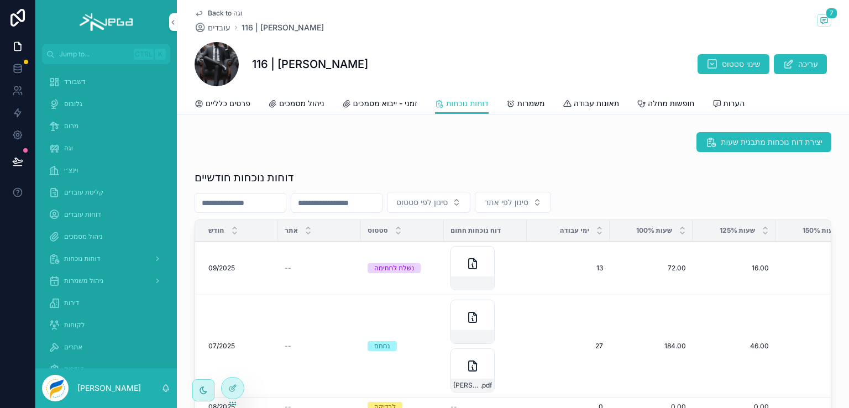
click at [312, 103] on span "ניהול מסמכים" at bounding box center [301, 103] width 45 height 11
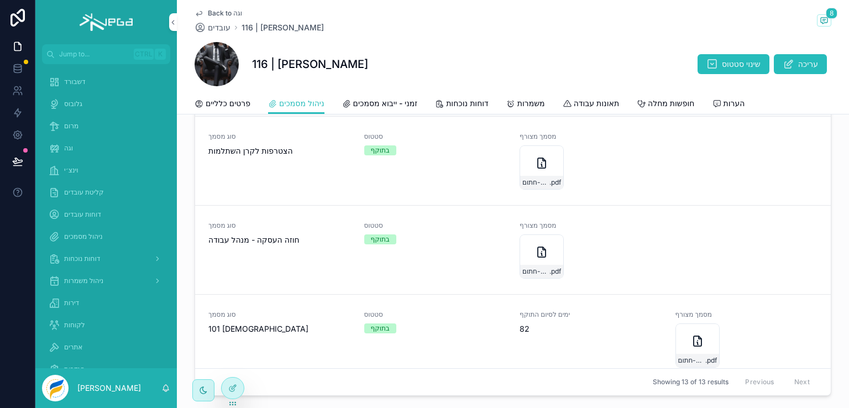
scroll to position [442, 0]
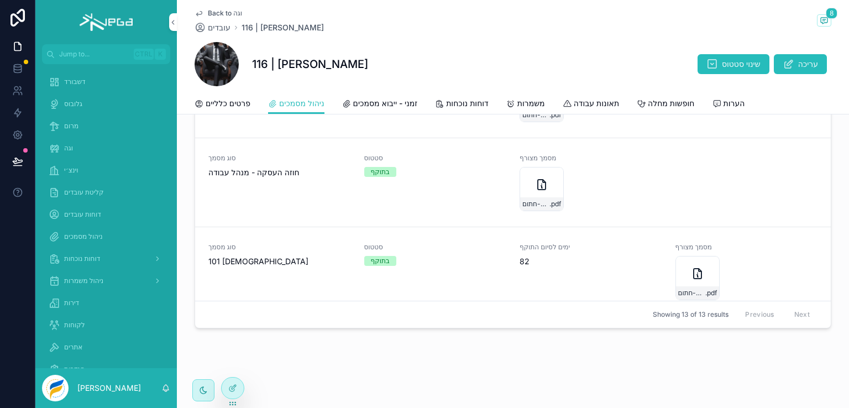
click at [455, 102] on span "דוחות נוכחות" at bounding box center [467, 103] width 43 height 11
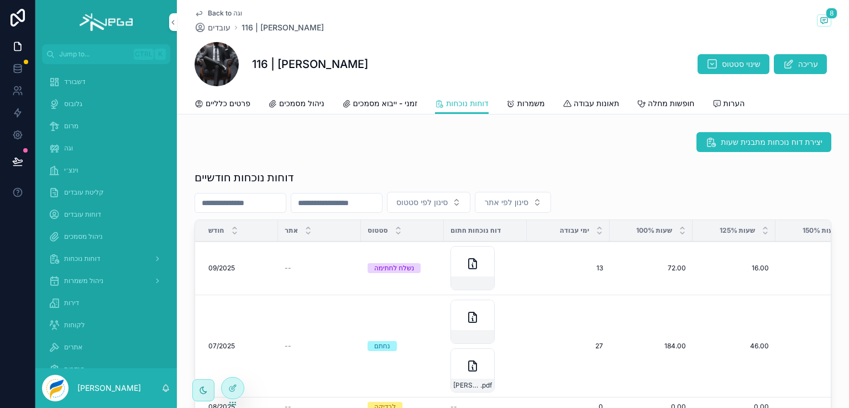
click at [536, 102] on span "משמרות" at bounding box center [531, 103] width 28 height 11
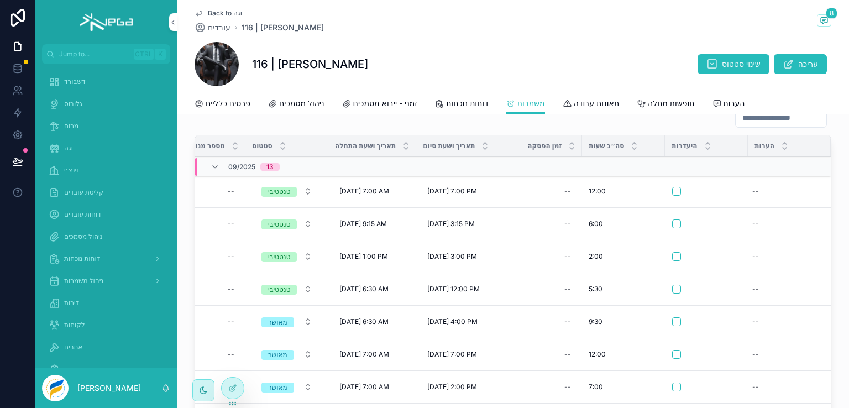
scroll to position [10, 0]
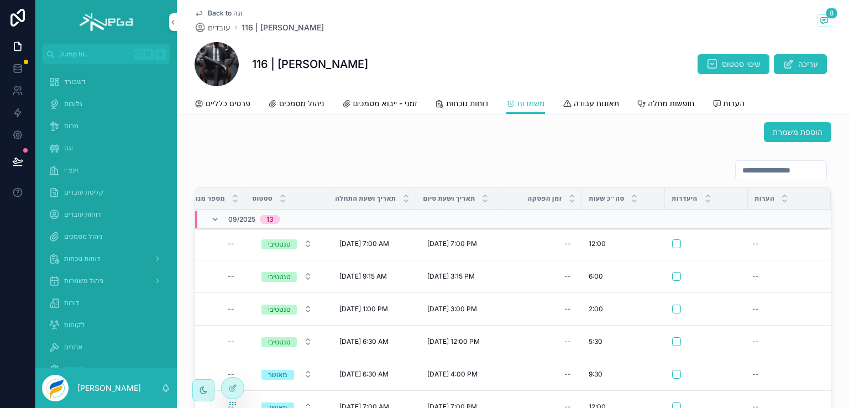
click at [198, 103] on icon "scrollable content" at bounding box center [198, 103] width 9 height 9
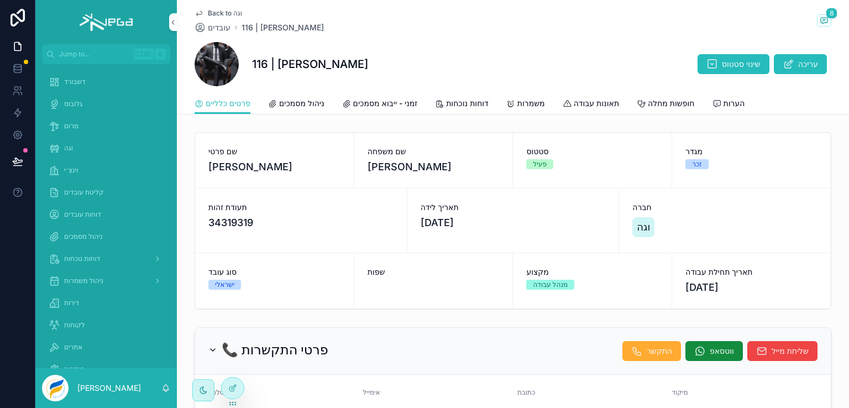
click at [304, 103] on span "ניהול מסמכים" at bounding box center [301, 103] width 45 height 11
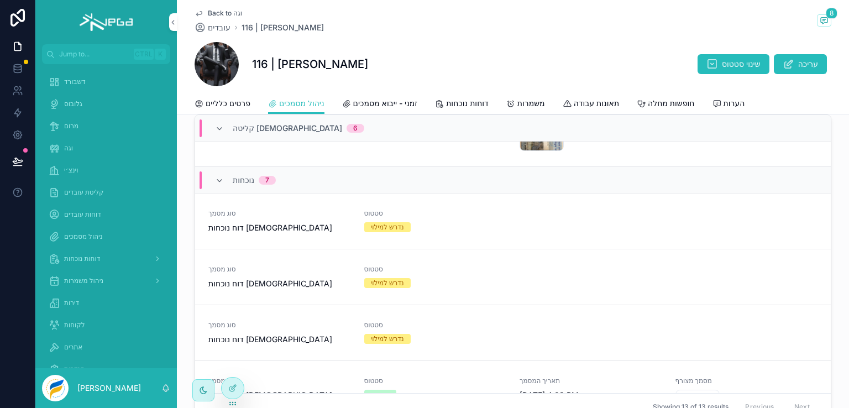
scroll to position [497, 0]
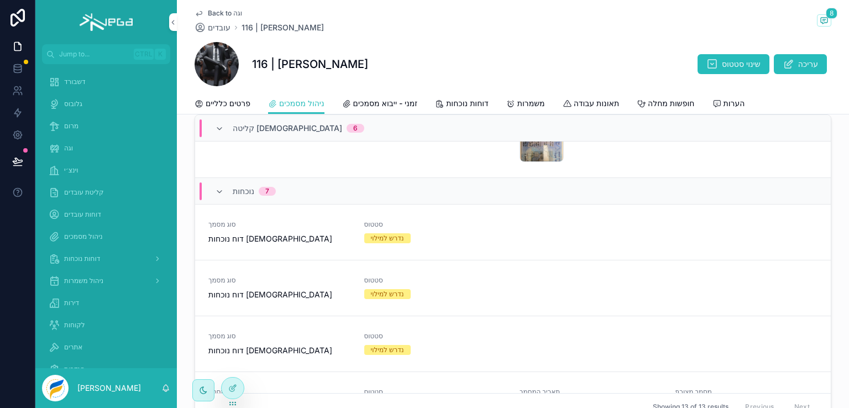
click at [318, 244] on div "סוג מסמך דוח נוכחות ישראלים" at bounding box center [279, 232] width 143 height 24
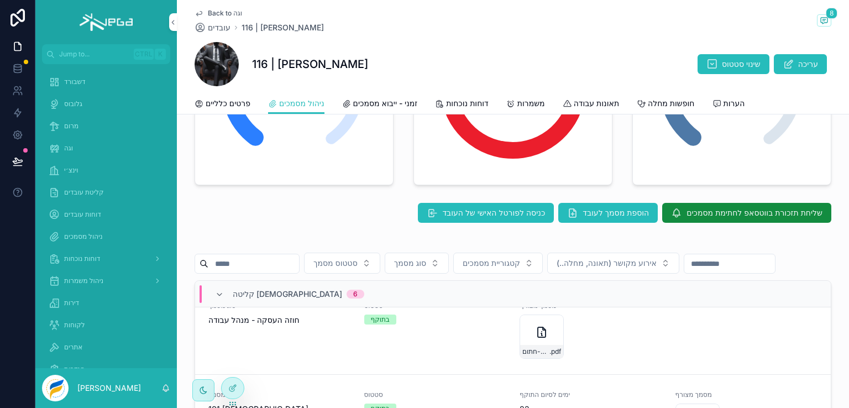
scroll to position [221, 0]
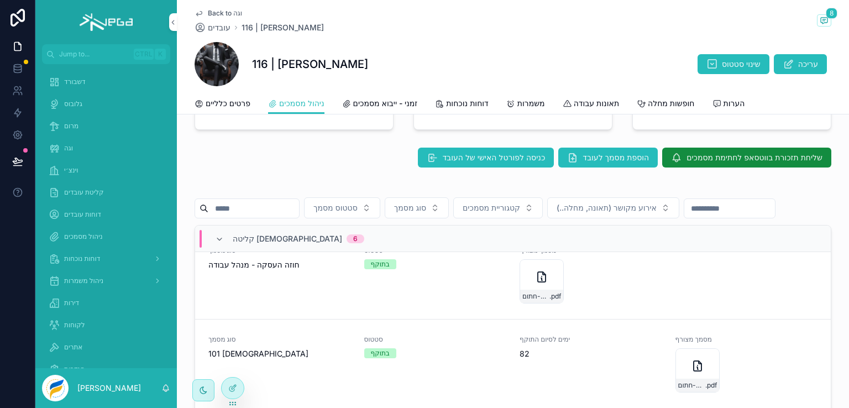
click at [471, 102] on span "דוחות נוכחות" at bounding box center [467, 103] width 43 height 11
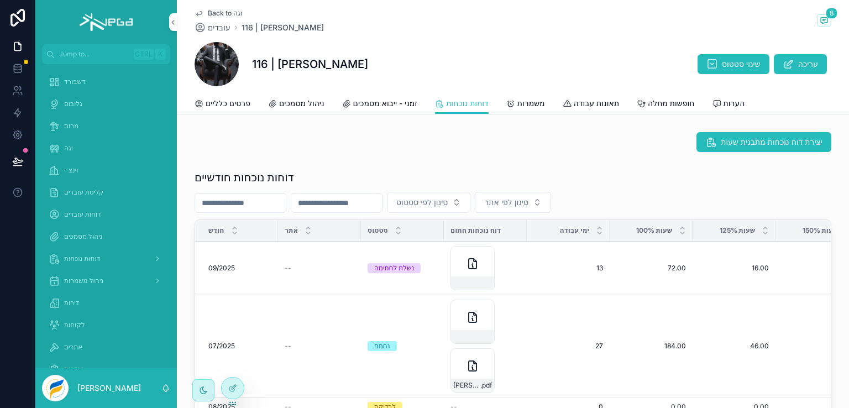
click at [305, 102] on span "ניהול מסמכים" at bounding box center [301, 103] width 45 height 11
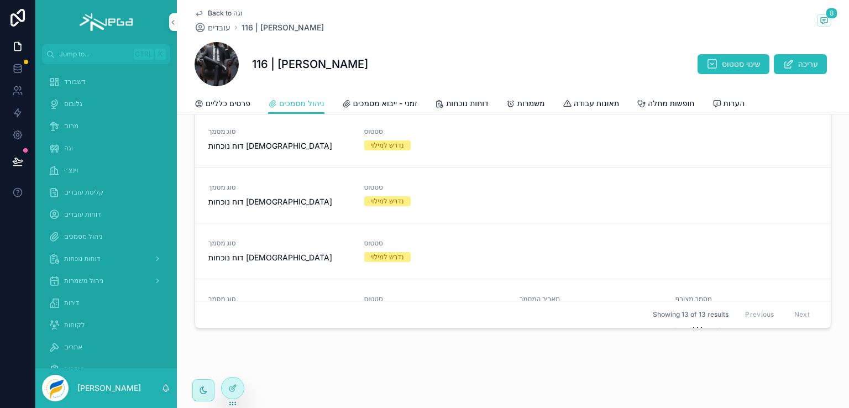
scroll to position [442, 0]
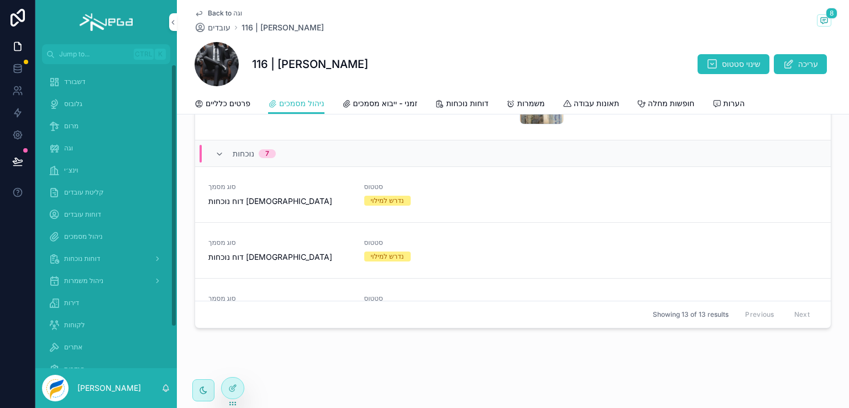
click at [79, 257] on span "דוחות נוכחות" at bounding box center [82, 258] width 36 height 9
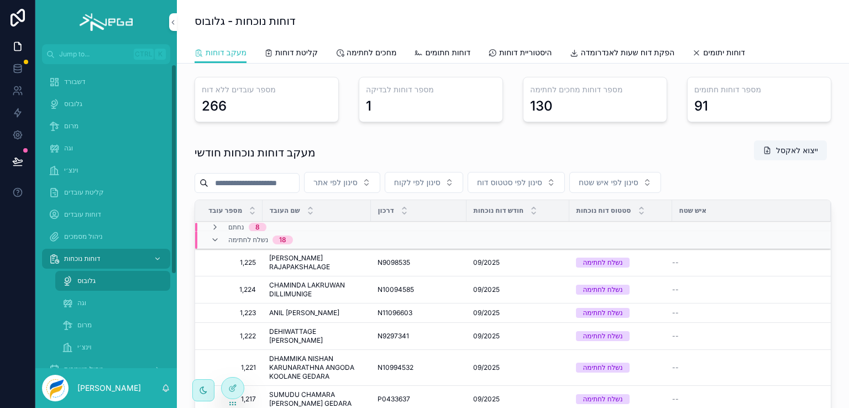
click at [77, 302] on span "וגה" at bounding box center [81, 302] width 9 height 9
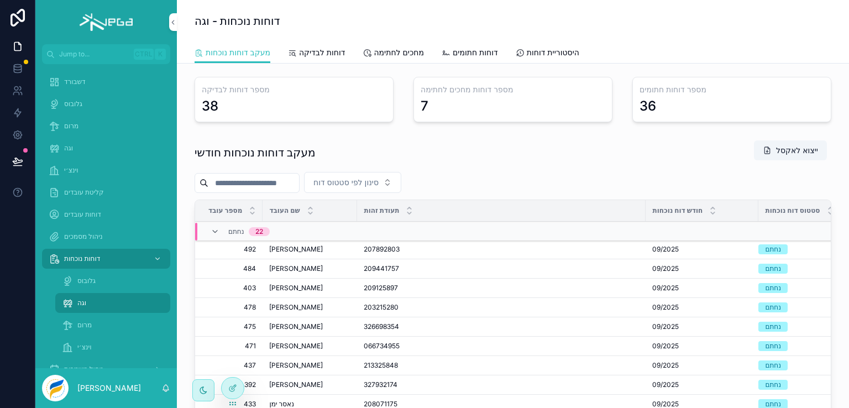
click at [246, 179] on input "scrollable content" at bounding box center [253, 182] width 91 height 15
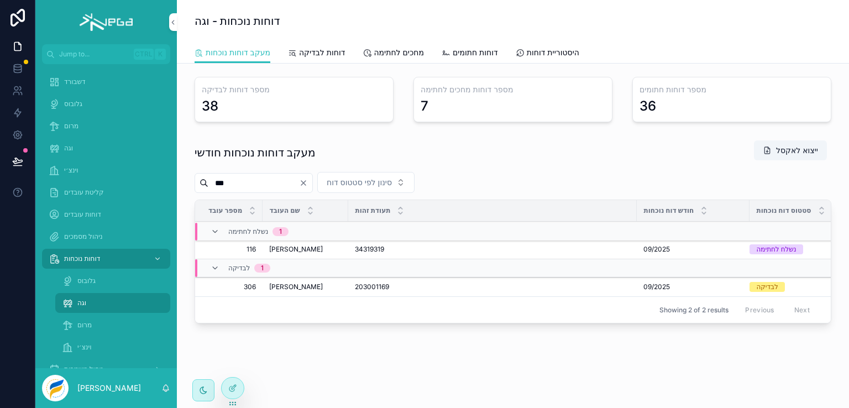
type input "***"
click at [0, 0] on button "פתח דוח" at bounding box center [0, 0] width 0 height 0
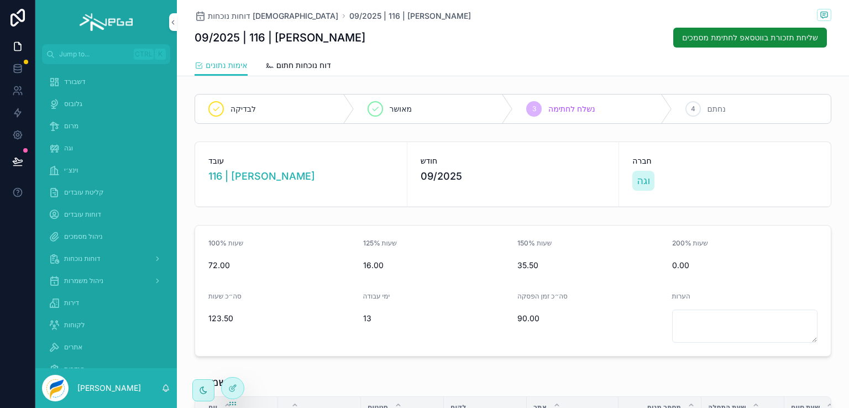
click at [320, 66] on span "דוח נוכחות חתום" at bounding box center [303, 65] width 55 height 11
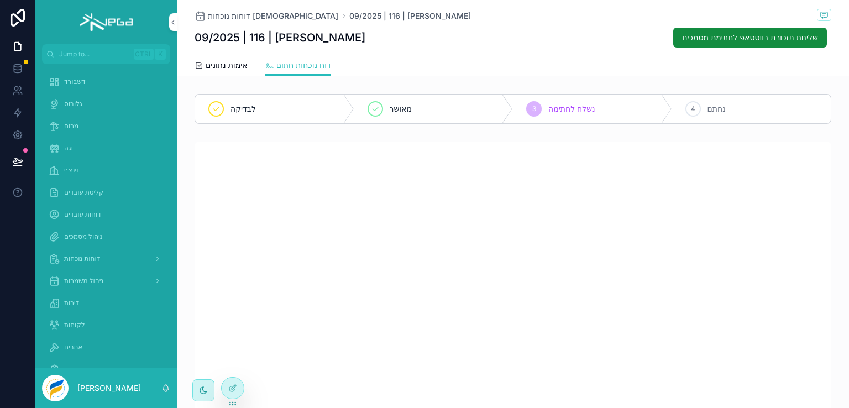
click at [91, 234] on span "ניהול מסמכים" at bounding box center [83, 236] width 39 height 9
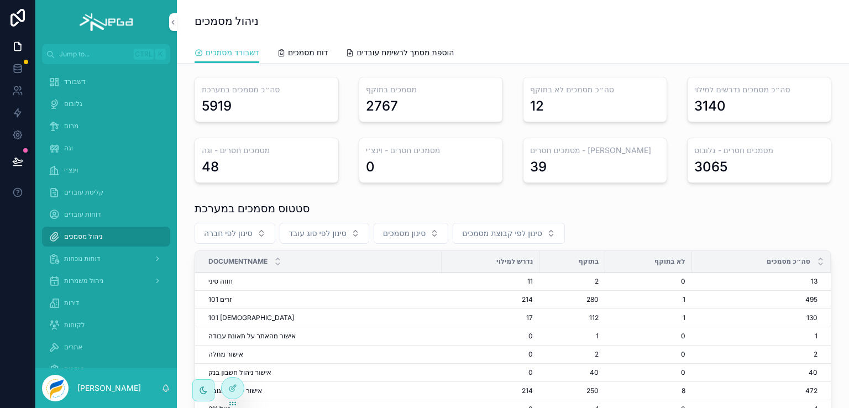
click at [67, 142] on div "וגה" at bounding box center [106, 148] width 115 height 18
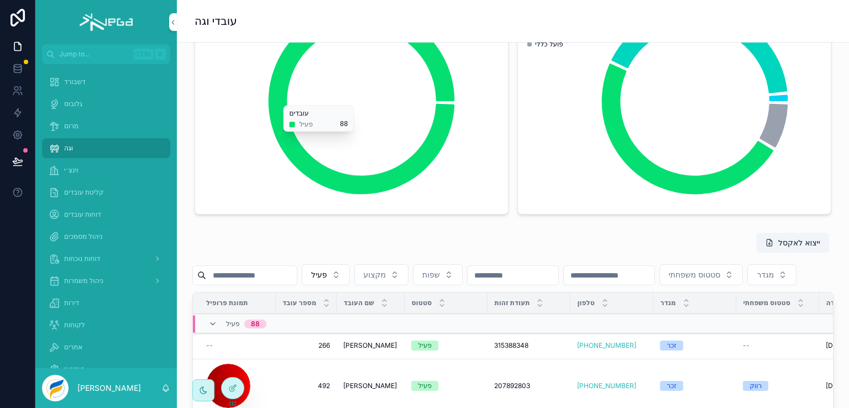
scroll to position [166, 0]
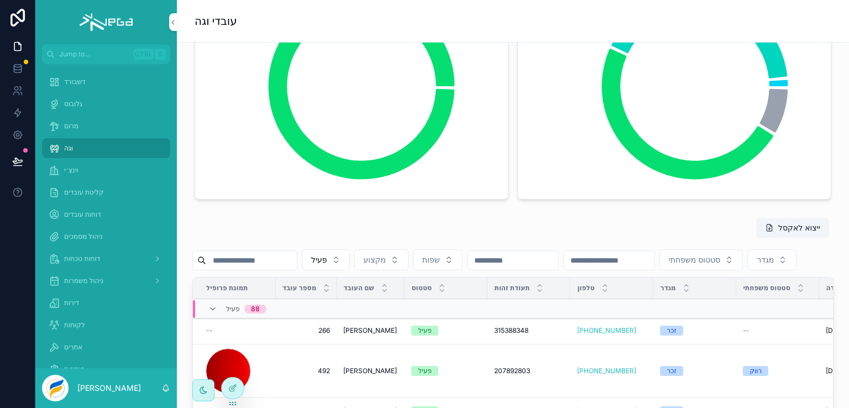
click at [254, 260] on input "scrollable content" at bounding box center [251, 259] width 91 height 15
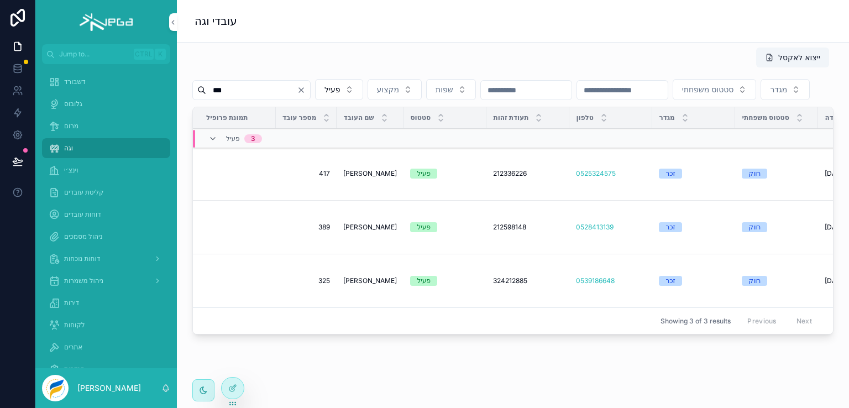
scroll to position [281, 0]
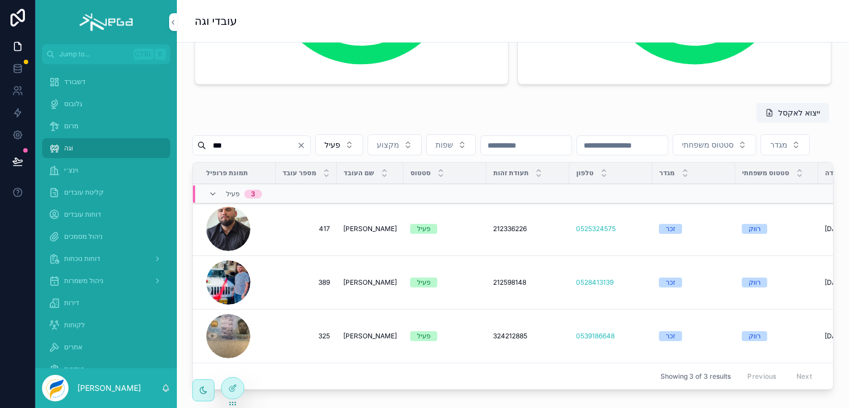
type input "***"
click at [76, 126] on span "מרום" at bounding box center [71, 126] width 14 height 9
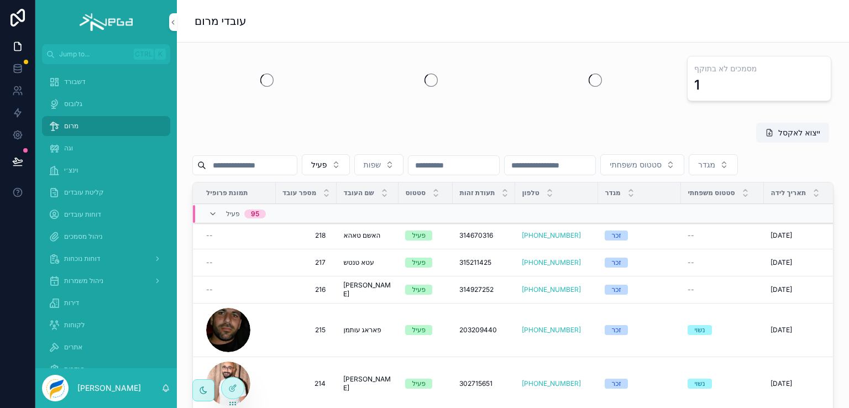
click at [257, 166] on input "scrollable content" at bounding box center [251, 164] width 91 height 15
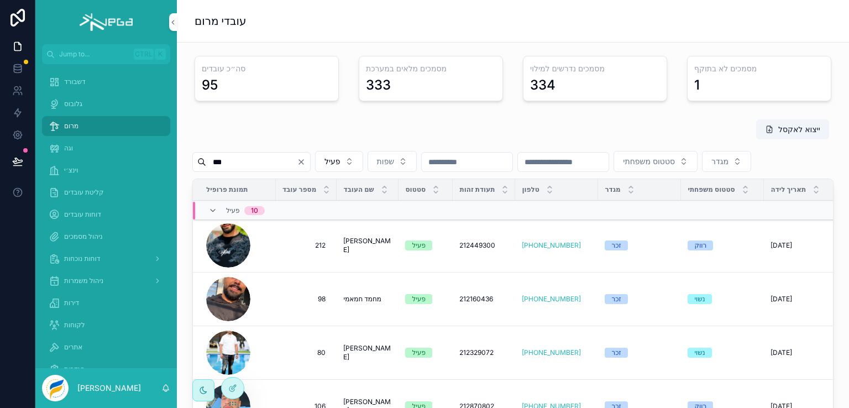
type input "***"
click at [375, 254] on span "[PERSON_NAME]" at bounding box center [367, 245] width 49 height 18
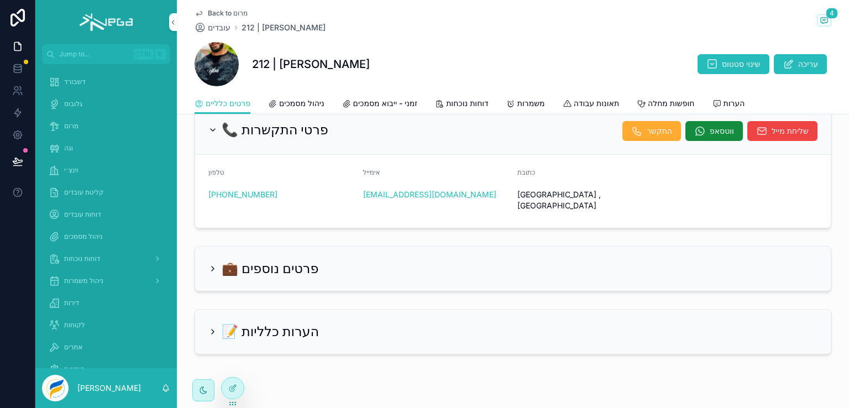
scroll to position [229, 0]
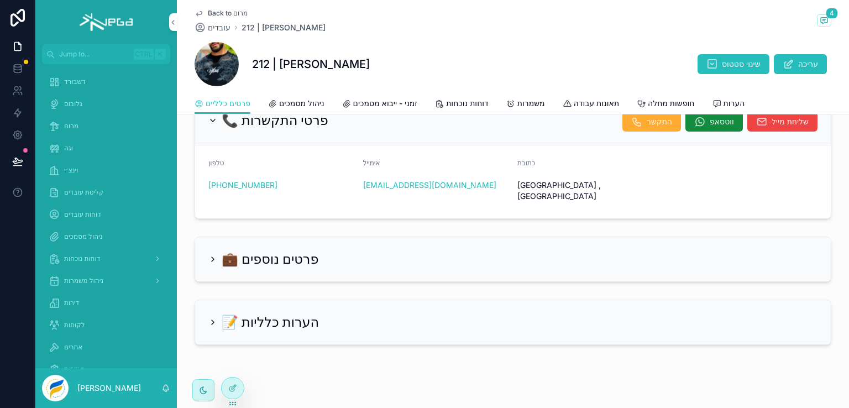
click at [318, 98] on span "ניהול מסמכים" at bounding box center [301, 103] width 45 height 11
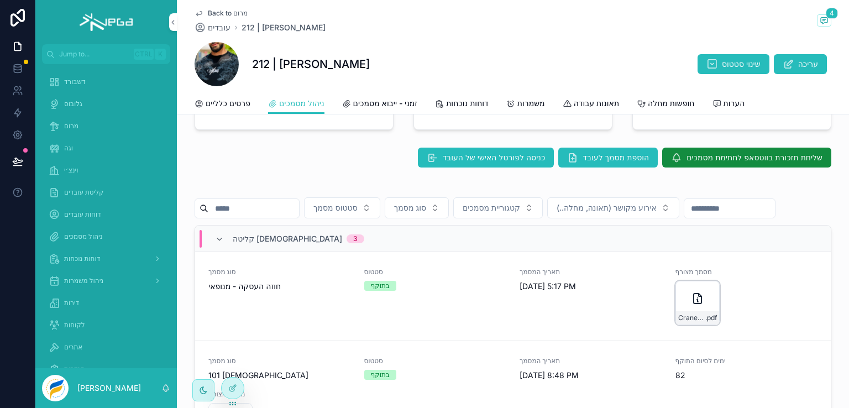
click at [677, 325] on div "CraneOperator_Contract .pdf" at bounding box center [697, 303] width 44 height 44
